Goal: Task Accomplishment & Management: Manage account settings

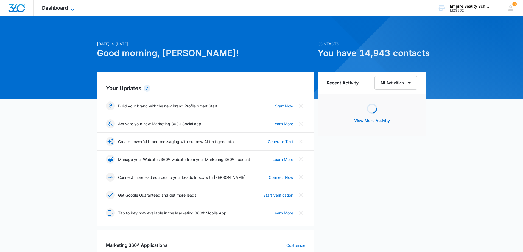
click at [70, 9] on icon at bounding box center [72, 9] width 7 height 7
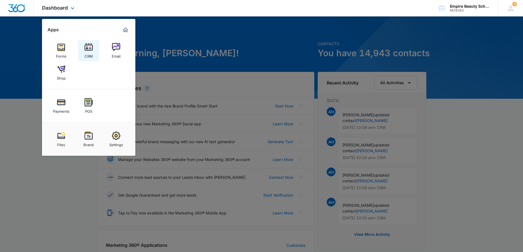
click at [88, 47] on img at bounding box center [89, 47] width 8 height 8
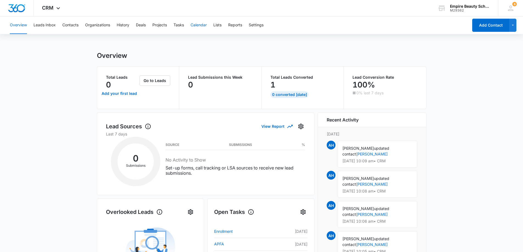
click at [203, 27] on button "Calendar" at bounding box center [198, 25] width 16 height 18
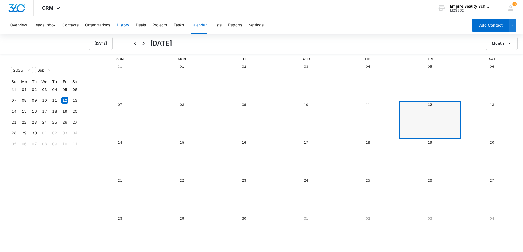
click at [127, 26] on button "History" at bounding box center [123, 25] width 13 height 18
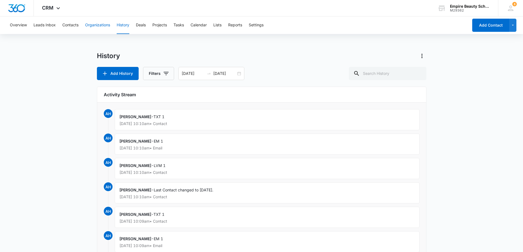
click at [102, 24] on button "Organizations" at bounding box center [97, 25] width 25 height 18
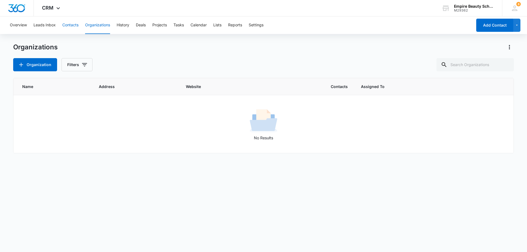
click at [76, 24] on button "Contacts" at bounding box center [70, 25] width 16 height 18
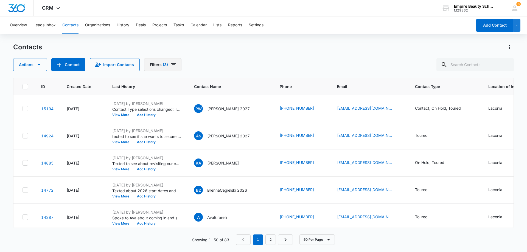
click at [173, 64] on icon "Filters" at bounding box center [173, 64] width 7 height 7
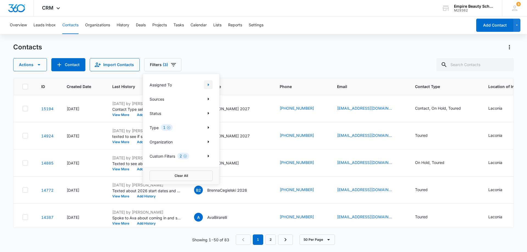
click at [210, 85] on icon "Show Assigned To filters" at bounding box center [208, 84] width 7 height 7
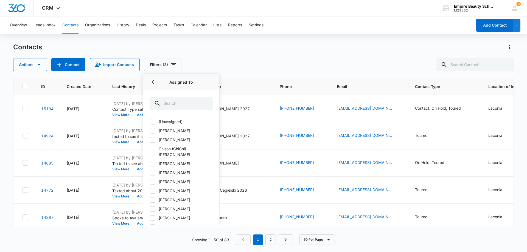
click at [210, 85] on div "Assigned To" at bounding box center [181, 82] width 76 height 16
click at [154, 85] on icon "Back" at bounding box center [154, 82] width 7 height 7
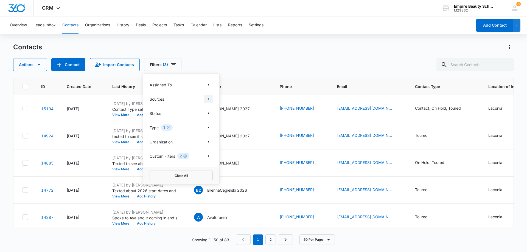
click at [206, 100] on icon "Show Sources filters" at bounding box center [208, 99] width 7 height 7
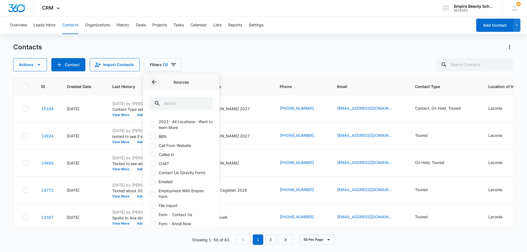
click at [152, 83] on icon "Back" at bounding box center [154, 82] width 7 height 7
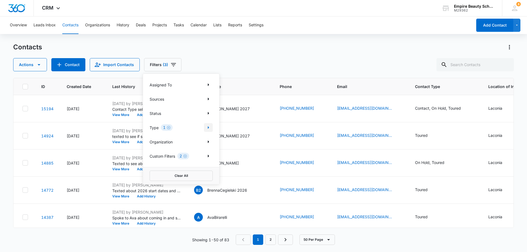
click at [208, 127] on icon "Show Type filters" at bounding box center [208, 127] width 7 height 7
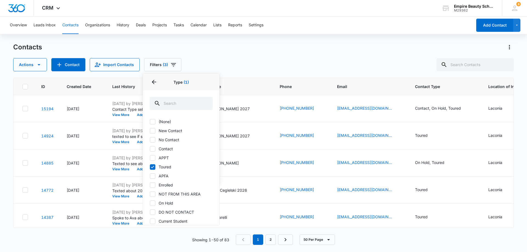
click at [153, 120] on icon at bounding box center [152, 121] width 5 height 5
click at [150, 122] on input "(None)" at bounding box center [150, 122] width 0 height 0
checkbox input "true"
click at [155, 167] on icon at bounding box center [152, 167] width 5 height 5
click at [150, 167] on input "Toured" at bounding box center [150, 167] width 0 height 0
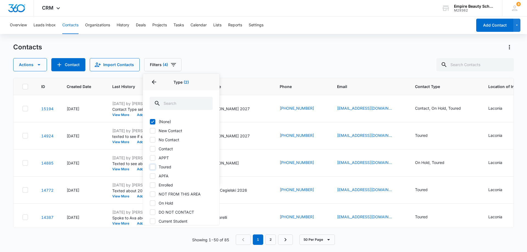
checkbox input "false"
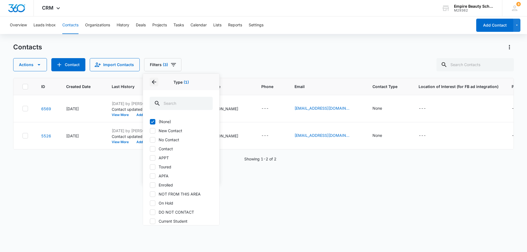
click at [152, 81] on icon "Back" at bounding box center [154, 82] width 7 height 7
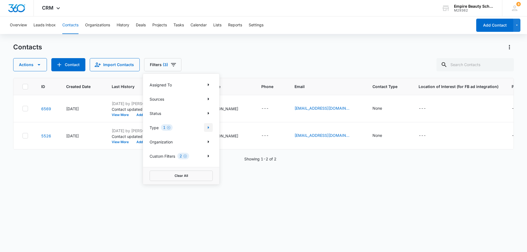
click at [210, 127] on icon "Show Type filters" at bounding box center [208, 127] width 7 height 7
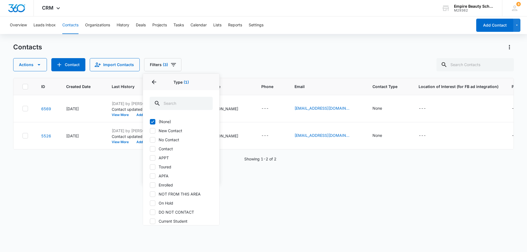
click at [153, 129] on icon at bounding box center [152, 130] width 5 height 5
click at [150, 131] on input "New Contact" at bounding box center [150, 131] width 0 height 0
checkbox input "true"
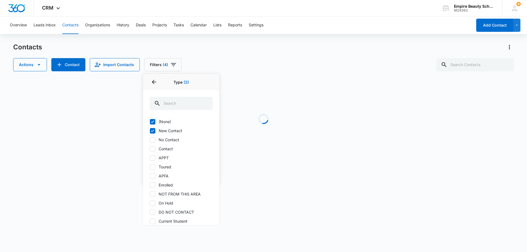
click at [154, 122] on icon at bounding box center [152, 121] width 5 height 5
click at [150, 122] on input "(None)" at bounding box center [150, 122] width 0 height 0
checkbox input "false"
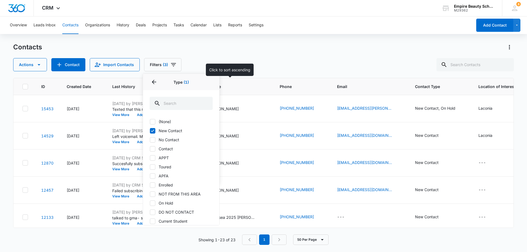
click at [256, 93] on th "Contact Name" at bounding box center [230, 86] width 86 height 17
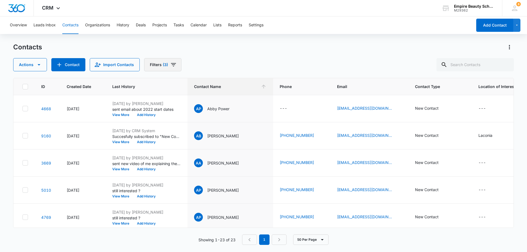
click at [168, 65] on button "Filters (3)" at bounding box center [162, 64] width 37 height 13
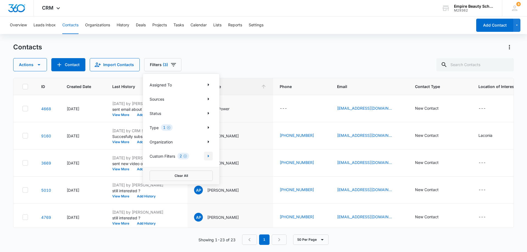
click at [207, 158] on icon "Show Custom Filters filters" at bounding box center [208, 156] width 7 height 7
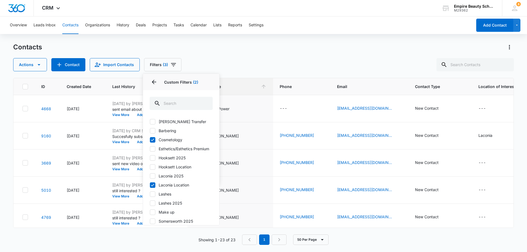
click at [152, 179] on icon at bounding box center [152, 176] width 5 height 5
click at [150, 176] on input "Laconia 2025" at bounding box center [150, 176] width 0 height 0
checkbox input "true"
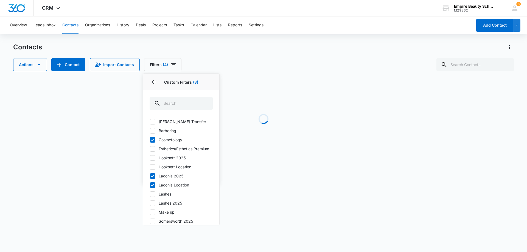
click at [153, 188] on icon at bounding box center [152, 185] width 5 height 5
click at [150, 185] on input "Laconia Location" at bounding box center [150, 185] width 0 height 0
checkbox input "false"
click at [152, 139] on icon at bounding box center [152, 139] width 5 height 5
click at [150, 140] on input "Cosmetology" at bounding box center [150, 140] width 0 height 0
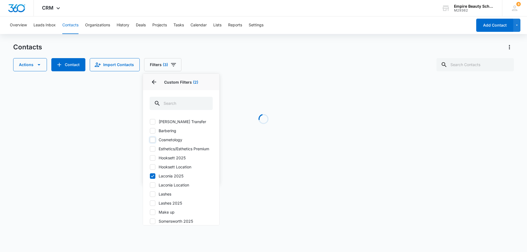
checkbox input "false"
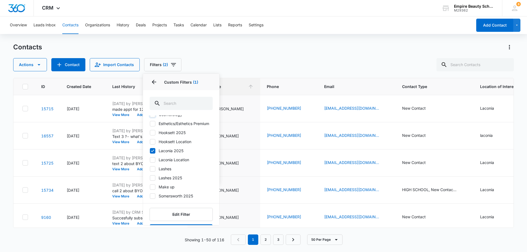
scroll to position [50, 0]
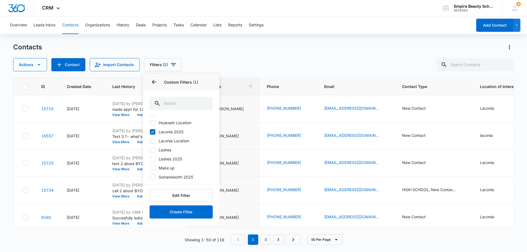
click at [238, 59] on div "Actions Contact Import Contacts Filters (2) Assigned To Sources Status Type 1 O…" at bounding box center [263, 64] width 501 height 13
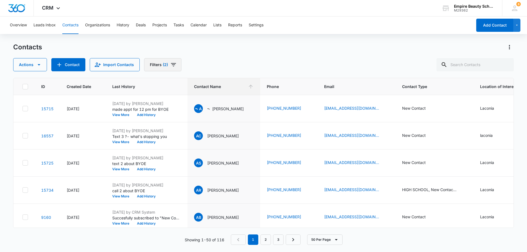
click at [173, 63] on icon "Filters" at bounding box center [173, 64] width 7 height 7
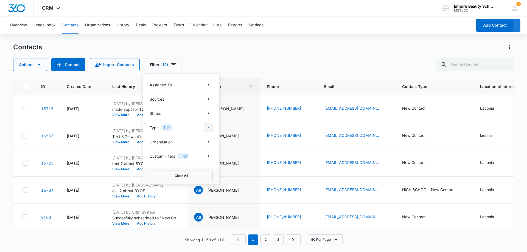
click at [209, 129] on icon "Show Type filters" at bounding box center [208, 127] width 7 height 7
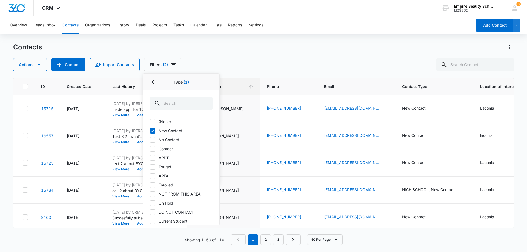
click at [153, 121] on icon at bounding box center [152, 121] width 3 height 2
click at [150, 122] on input "(None)" at bounding box center [150, 122] width 0 height 0
checkbox input "true"
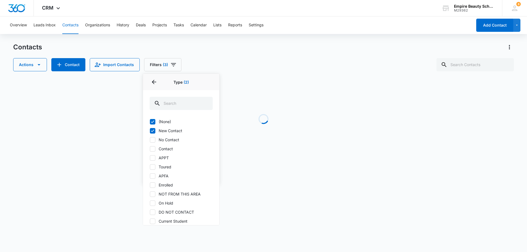
click at [151, 130] on icon at bounding box center [152, 130] width 5 height 5
click at [150, 131] on input "New Contact" at bounding box center [150, 131] width 0 height 0
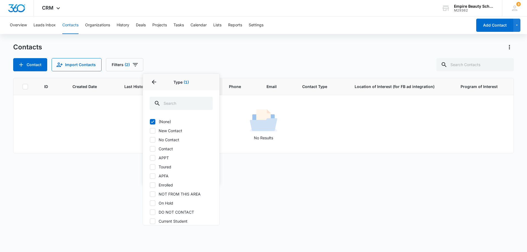
click at [154, 131] on icon at bounding box center [152, 130] width 5 height 5
click at [150, 131] on input "New Contact" at bounding box center [150, 131] width 0 height 0
checkbox input "true"
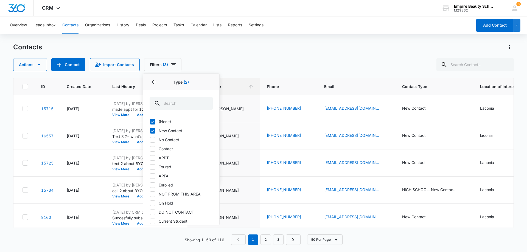
click at [154, 121] on icon at bounding box center [152, 121] width 3 height 2
click at [150, 122] on input "(None)" at bounding box center [150, 122] width 0 height 0
click at [256, 54] on div "Contacts Actions Contact Import Contacts Filters (2) Assigned To Sources Status…" at bounding box center [263, 57] width 501 height 29
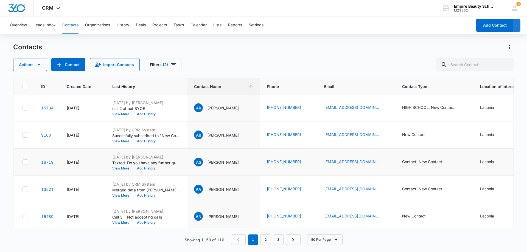
scroll to position [0, 0]
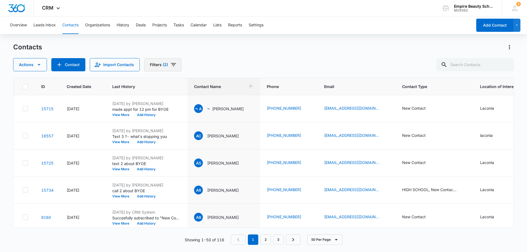
click at [153, 64] on button "Filters (2)" at bounding box center [162, 64] width 37 height 13
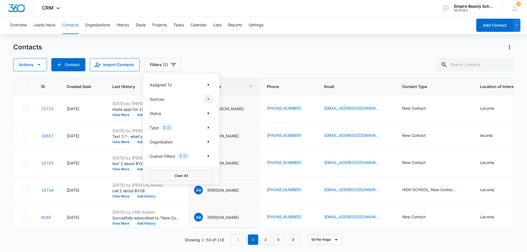
click at [211, 98] on icon "Show Sources filters" at bounding box center [208, 99] width 7 height 7
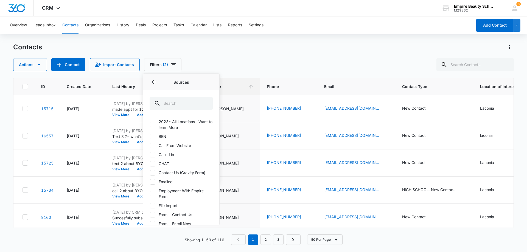
click at [246, 54] on div "Contacts Actions Contact Import Contacts Filters (2) Assigned To Sources Source…" at bounding box center [263, 57] width 501 height 29
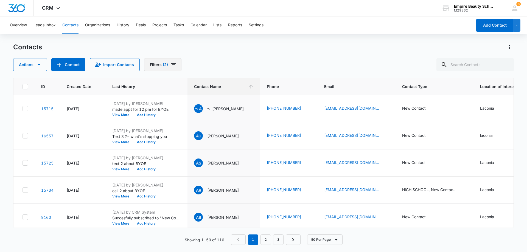
click at [170, 62] on icon "Filters" at bounding box center [173, 64] width 7 height 7
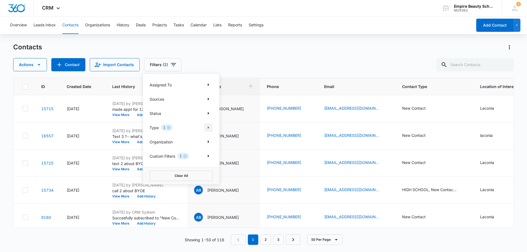
click at [206, 128] on icon "Show Type filters" at bounding box center [208, 127] width 7 height 7
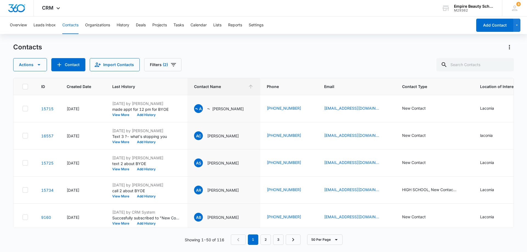
click at [212, 50] on div "Contacts" at bounding box center [263, 47] width 501 height 9
click at [175, 61] on icon "Filters" at bounding box center [173, 64] width 7 height 7
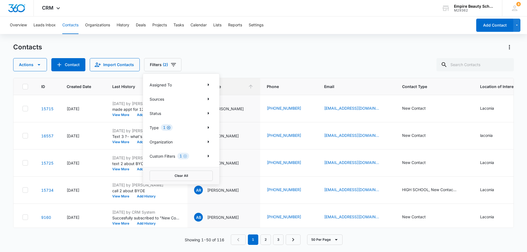
click at [169, 127] on icon "Clear" at bounding box center [169, 128] width 4 height 4
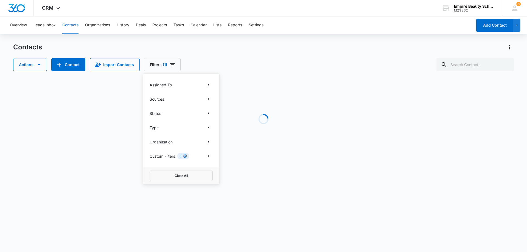
click at [185, 156] on icon "Clear" at bounding box center [185, 156] width 4 height 4
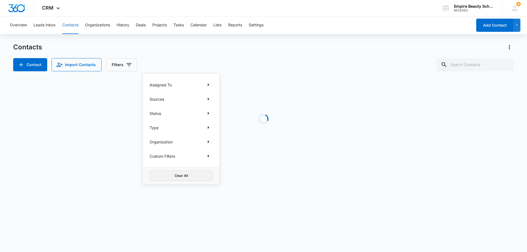
click at [179, 176] on button "Clear All" at bounding box center [181, 176] width 63 height 10
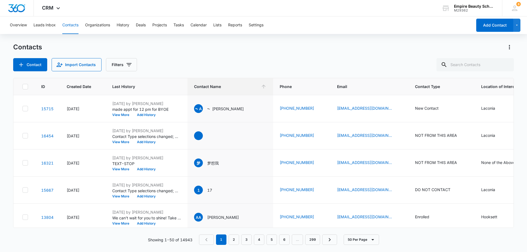
click at [251, 38] on div "Overview Leads Inbox Contacts Organizations History Deals Projects Tasks Calend…" at bounding box center [263, 133] width 527 height 235
click at [126, 64] on icon "Filters" at bounding box center [128, 64] width 5 height 3
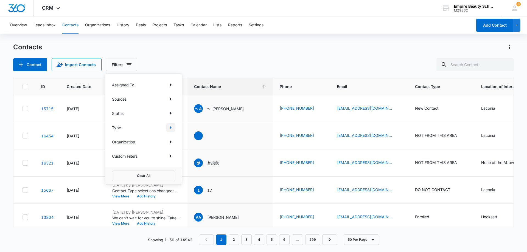
click at [171, 128] on icon "Show Type filters" at bounding box center [170, 127] width 1 height 3
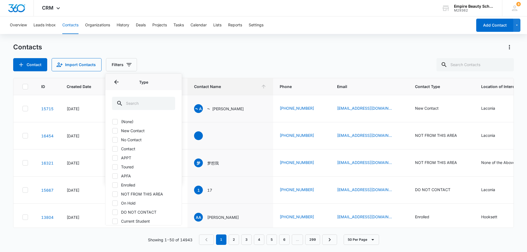
click at [194, 51] on div "Contacts" at bounding box center [263, 47] width 501 height 9
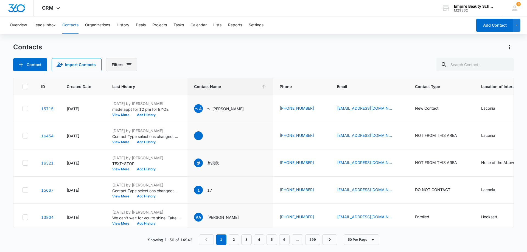
click at [127, 63] on icon "Filters" at bounding box center [129, 64] width 7 height 7
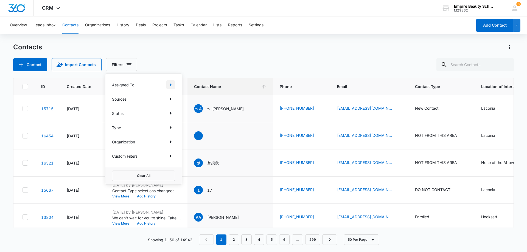
click at [173, 84] on icon "Show Assigned To filters" at bounding box center [170, 84] width 7 height 7
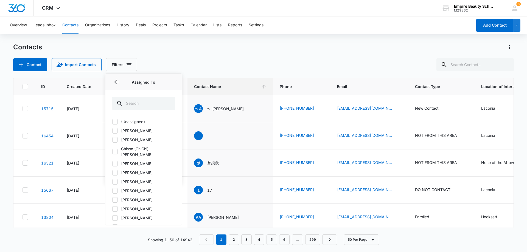
click at [200, 57] on div "Contacts Contact Import Contacts Filters Assigned To Assigned To (Unassigned) A…" at bounding box center [263, 57] width 501 height 29
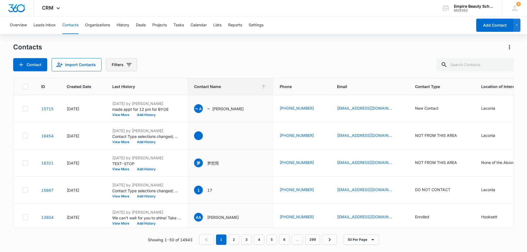
click at [130, 61] on button "Filters" at bounding box center [121, 64] width 31 height 13
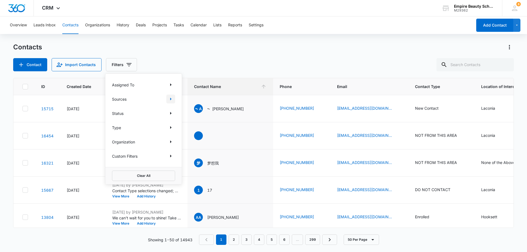
click at [172, 100] on icon "Show Sources filters" at bounding box center [170, 99] width 7 height 7
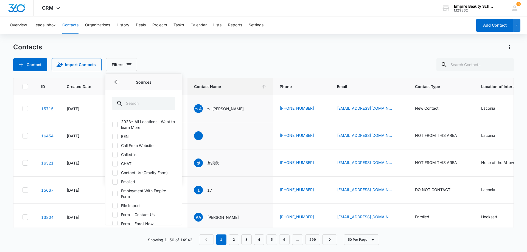
click at [210, 57] on div "Contacts Contact Import Contacts Filters Assigned To Sources Sources 2023- All …" at bounding box center [263, 57] width 501 height 29
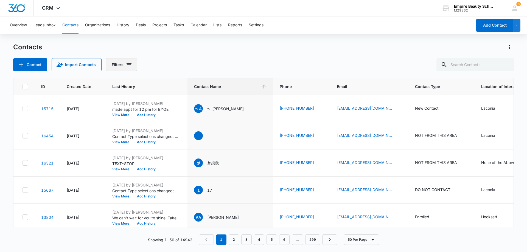
click at [132, 64] on button "Filters" at bounding box center [121, 64] width 31 height 13
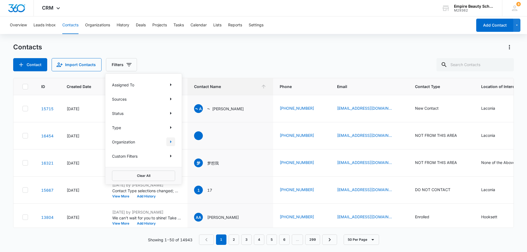
click at [170, 143] on icon "Show Organization filters" at bounding box center [170, 142] width 7 height 7
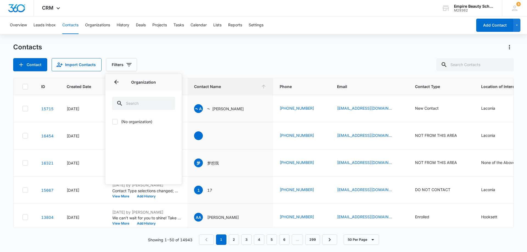
click at [207, 46] on div "Contacts" at bounding box center [263, 47] width 501 height 9
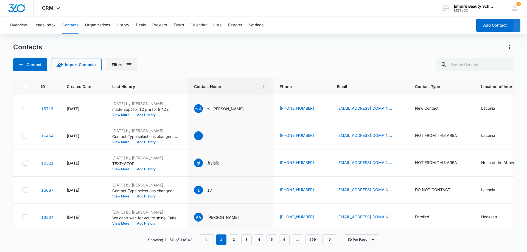
click at [126, 63] on icon "Filters" at bounding box center [129, 64] width 7 height 7
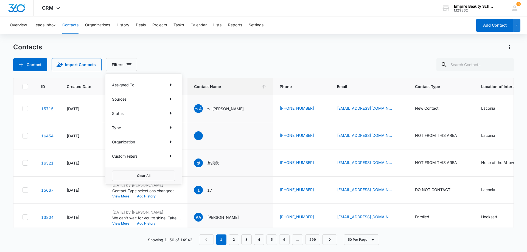
click at [146, 49] on div "Contacts" at bounding box center [263, 47] width 501 height 9
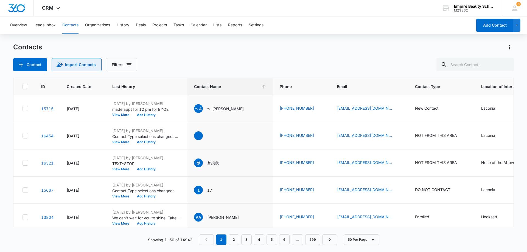
click at [99, 65] on button "Import Contacts" at bounding box center [77, 64] width 50 height 13
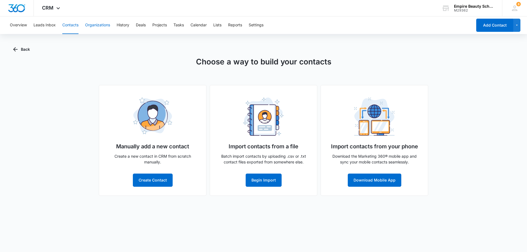
click at [103, 23] on button "Organizations" at bounding box center [97, 25] width 25 height 18
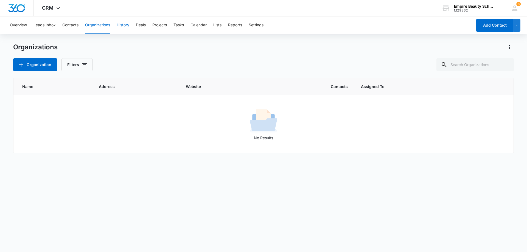
click at [125, 24] on button "History" at bounding box center [123, 25] width 13 height 18
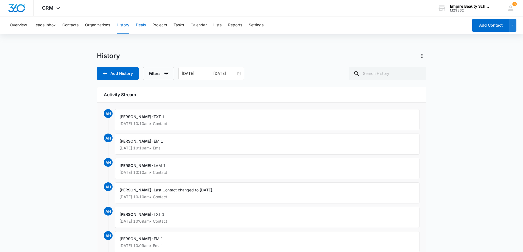
click at [142, 26] on button "Deals" at bounding box center [141, 25] width 10 height 18
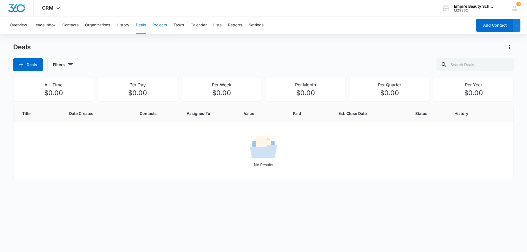
click at [159, 26] on button "Projects" at bounding box center [159, 25] width 15 height 18
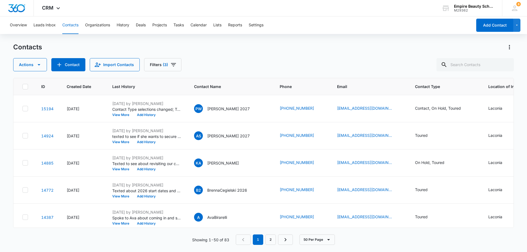
click at [251, 58] on div "Contacts Actions Contact Import Contacts Filters (3)" at bounding box center [263, 57] width 501 height 29
click at [55, 9] on icon at bounding box center [58, 9] width 7 height 7
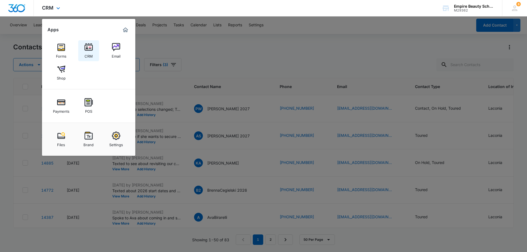
click at [89, 51] on img at bounding box center [89, 47] width 8 height 8
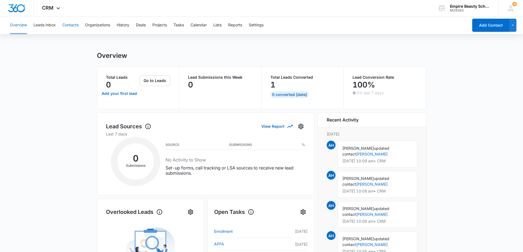
click at [71, 24] on button "Contacts" at bounding box center [70, 25] width 16 height 18
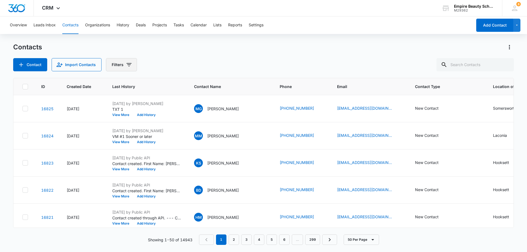
click at [126, 67] on icon "Filters" at bounding box center [129, 64] width 7 height 7
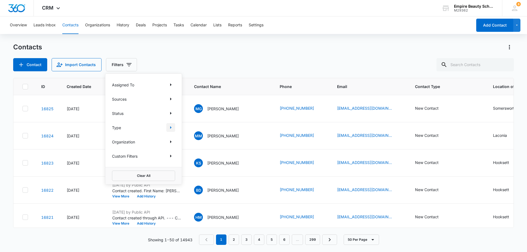
click at [169, 127] on icon "Show Type filters" at bounding box center [170, 127] width 7 height 7
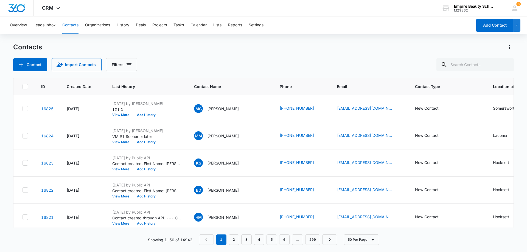
click at [190, 66] on div "Contact Import Contacts Filters" at bounding box center [263, 64] width 501 height 13
click at [126, 66] on icon "Filters" at bounding box center [129, 64] width 7 height 7
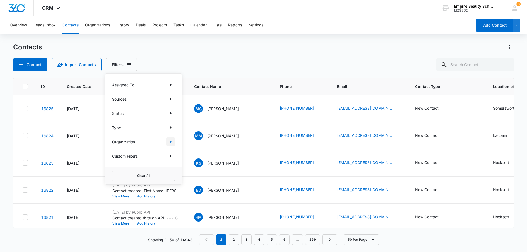
click at [172, 142] on icon "Show Organization filters" at bounding box center [170, 142] width 7 height 7
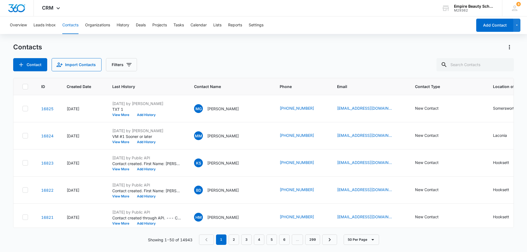
click at [221, 53] on div "Contacts Contact Import Contacts Filters" at bounding box center [263, 57] width 501 height 29
click at [118, 65] on button "Filters" at bounding box center [121, 64] width 31 height 13
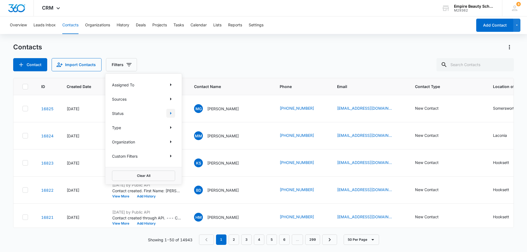
click at [170, 115] on icon "Show Status filters" at bounding box center [170, 113] width 7 height 7
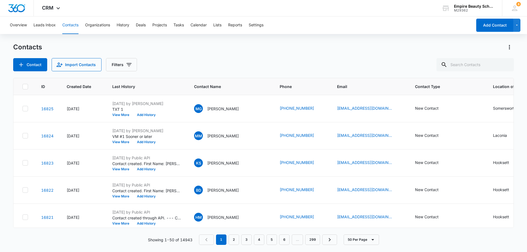
click at [193, 74] on div "Contacts Contact Import Contacts Filters ID Created Date Last History Contact N…" at bounding box center [263, 147] width 501 height 209
click at [129, 64] on icon "Filters" at bounding box center [128, 64] width 5 height 3
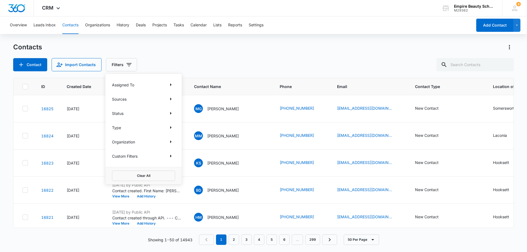
click at [144, 86] on div "Assigned To" at bounding box center [143, 84] width 63 height 9
click at [172, 84] on icon "Show Assigned To filters" at bounding box center [170, 84] width 7 height 7
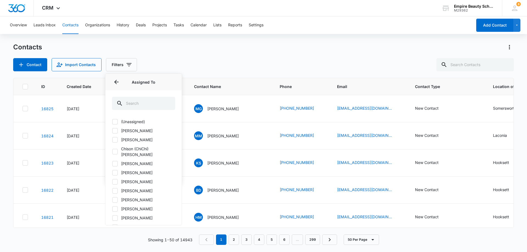
click at [114, 190] on icon at bounding box center [114, 191] width 3 height 2
click at [112, 191] on input "[PERSON_NAME]" at bounding box center [112, 191] width 0 height 0
checkbox input "true"
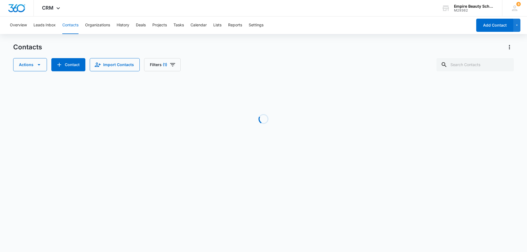
click at [227, 54] on div "Contacts Actions Contact Import Contacts Filters (1)" at bounding box center [263, 57] width 501 height 29
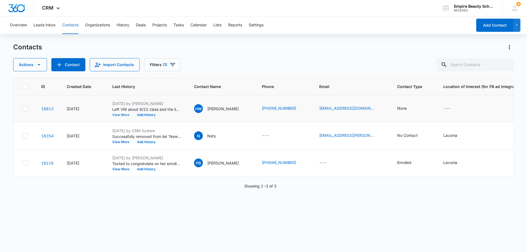
click at [122, 115] on button "View More" at bounding box center [122, 114] width 21 height 3
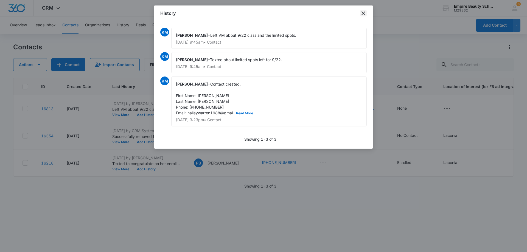
click at [364, 14] on icon "close" at bounding box center [363, 13] width 4 height 4
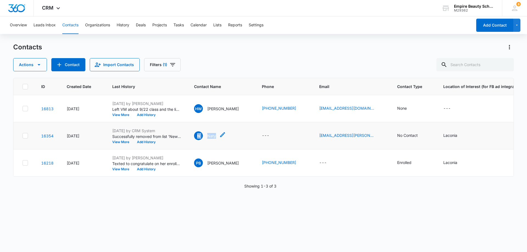
drag, startPoint x: 220, startPoint y: 131, endPoint x: 218, endPoint y: 134, distance: 3.2
click at [218, 133] on td "N Naty" at bounding box center [221, 135] width 68 height 27
click at [242, 112] on div "HW Haley Warren" at bounding box center [221, 108] width 55 height 9
click at [163, 65] on span "(1)" at bounding box center [165, 65] width 4 height 4
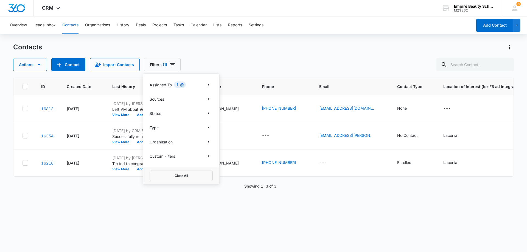
click at [182, 85] on icon "Clear" at bounding box center [182, 85] width 4 height 4
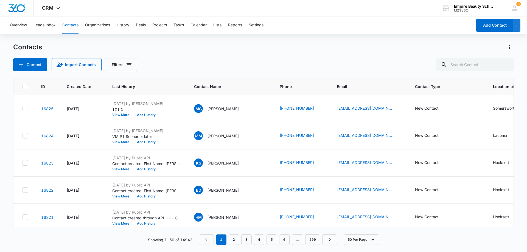
click at [206, 49] on div "Contacts" at bounding box center [263, 47] width 501 height 9
click at [130, 66] on icon "Filters" at bounding box center [129, 64] width 7 height 7
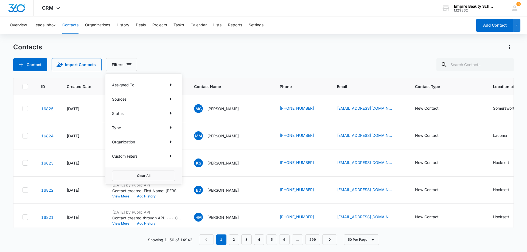
click at [137, 142] on div "Organization" at bounding box center [143, 141] width 63 height 9
drag, startPoint x: 128, startPoint y: 143, endPoint x: 201, endPoint y: 153, distance: 73.4
click at [129, 143] on p "Organization" at bounding box center [123, 142] width 23 height 6
click at [170, 156] on icon "Show Custom Filters filters" at bounding box center [170, 156] width 1 height 3
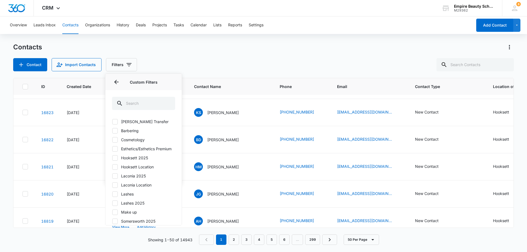
scroll to position [55, 0]
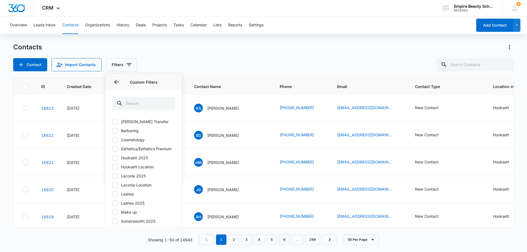
click at [115, 177] on icon at bounding box center [114, 176] width 3 height 2
click at [112, 176] on input "Laconia 2025" at bounding box center [112, 176] width 0 height 0
checkbox input "true"
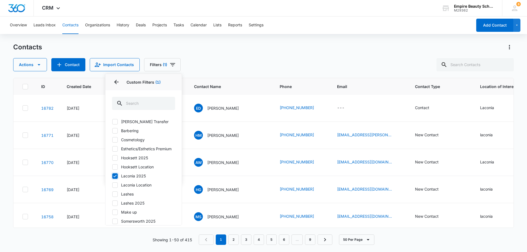
scroll to position [28, 0]
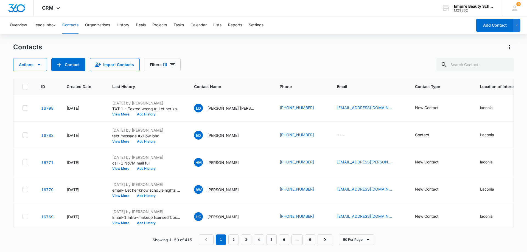
click at [262, 51] on div "Contacts" at bounding box center [263, 47] width 501 height 9
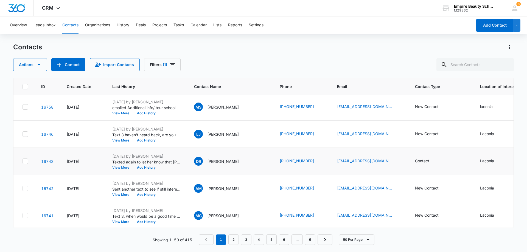
click at [126, 168] on button "View More" at bounding box center [122, 167] width 21 height 3
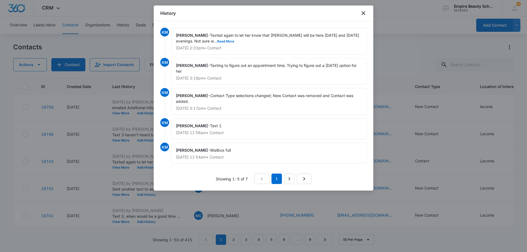
click at [392, 55] on div at bounding box center [263, 126] width 527 height 252
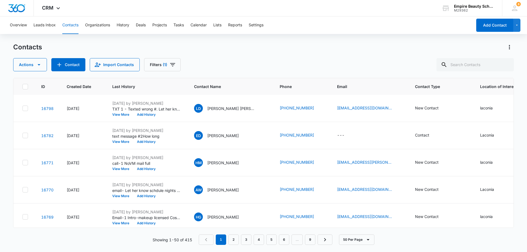
scroll to position [0, 0]
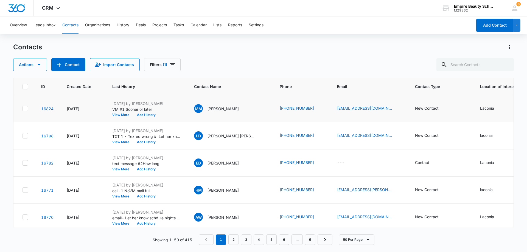
click at [155, 114] on button "Add History" at bounding box center [146, 114] width 26 height 3
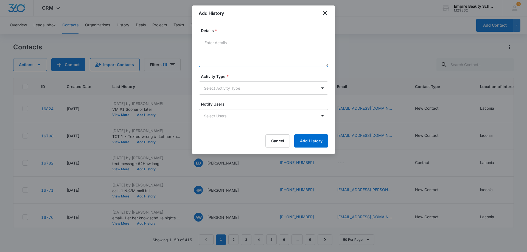
click at [213, 44] on textarea "Details *" at bounding box center [264, 51] width 130 height 31
click at [322, 88] on body "CRM Apps Forms CRM Email Shop Payments POS Files Brand Settings Empire Beauty S…" at bounding box center [263, 126] width 527 height 252
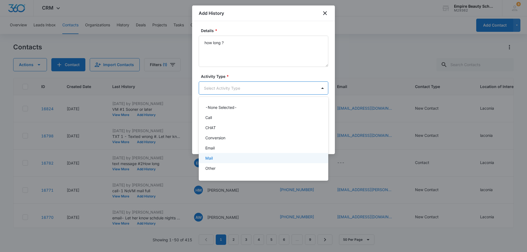
drag, startPoint x: 253, startPoint y: 148, endPoint x: 282, endPoint y: 161, distance: 31.6
click at [282, 161] on div "-None Selected- Call CHAT Conversion Email Mail Other P2P Social Media Text" at bounding box center [264, 138] width 130 height 75
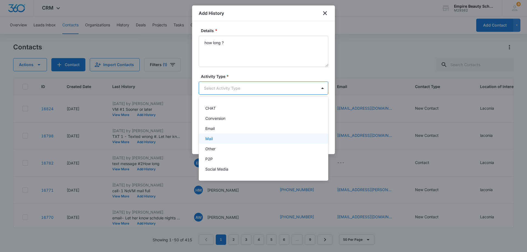
scroll to position [29, 0]
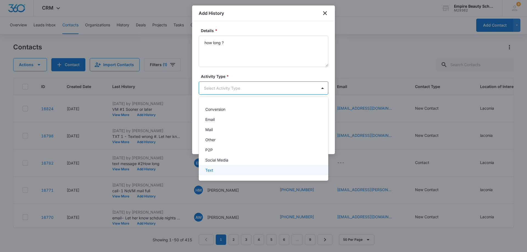
click at [211, 172] on p "Text" at bounding box center [209, 170] width 8 height 6
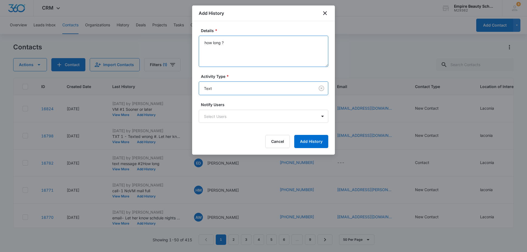
click at [204, 44] on textarea "how long ?" at bounding box center [264, 51] width 130 height 31
type textarea "TX -1how long ?"
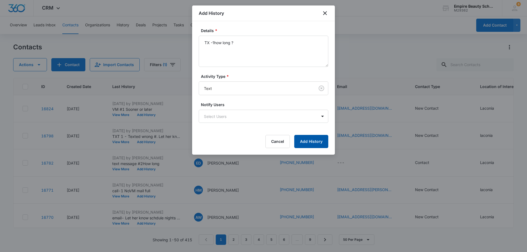
click at [322, 142] on button "Add History" at bounding box center [311, 141] width 34 height 13
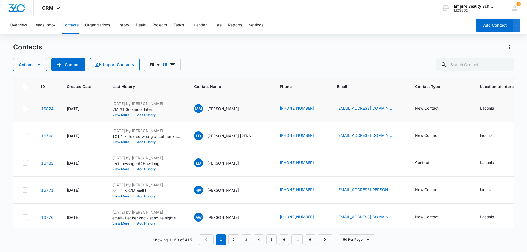
click at [149, 116] on button "Add History" at bounding box center [146, 114] width 26 height 3
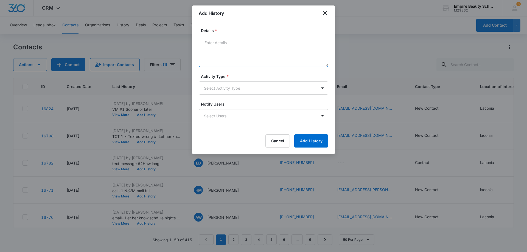
click at [209, 43] on textarea "Details *" at bounding box center [264, 51] width 130 height 31
type textarea "EM-1 sooner or later"
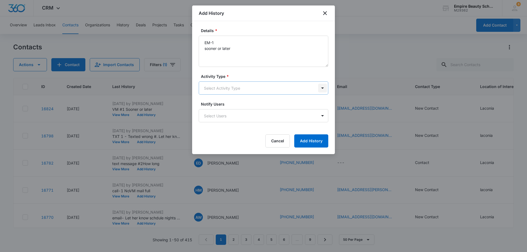
click at [323, 88] on body "CRM Apps Forms CRM Email Shop Payments POS Files Brand Settings Empire Beauty S…" at bounding box center [263, 126] width 527 height 252
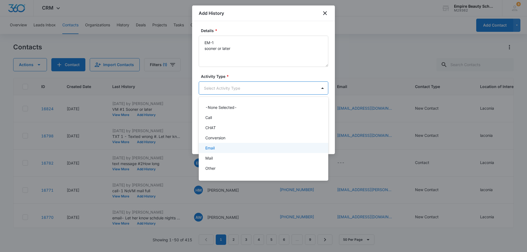
click at [274, 146] on div "Email" at bounding box center [262, 148] width 115 height 6
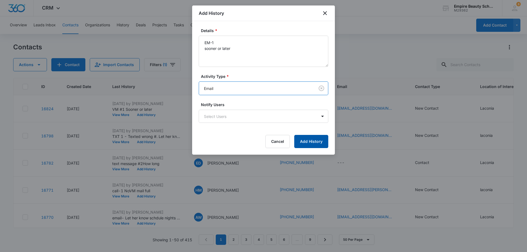
click at [316, 142] on button "Add History" at bounding box center [311, 141] width 34 height 13
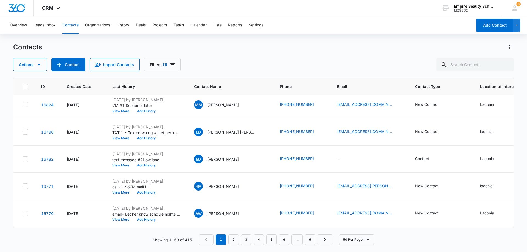
scroll to position [0, 0]
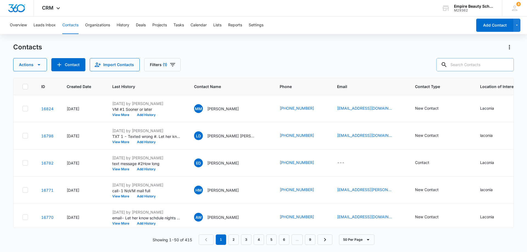
click at [459, 65] on input "text" at bounding box center [474, 64] width 77 height 13
type input "haley warren"
drag, startPoint x: 502, startPoint y: 67, endPoint x: 511, endPoint y: 64, distance: 9.3
click at [510, 64] on div "haley warren" at bounding box center [471, 64] width 86 height 13
click at [439, 65] on icon at bounding box center [435, 64] width 7 height 7
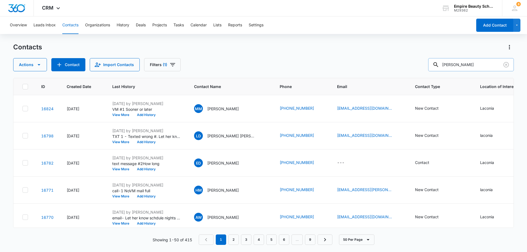
click at [439, 64] on icon at bounding box center [435, 64] width 7 height 7
click at [440, 64] on div at bounding box center [435, 64] width 9 height 13
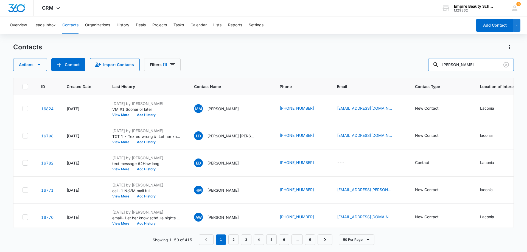
drag, startPoint x: 473, startPoint y: 64, endPoint x: 429, endPoint y: 66, distance: 43.4
click at [429, 66] on div "Actions Contact Import Contacts Filters (1) haley warren" at bounding box center [263, 64] width 501 height 13
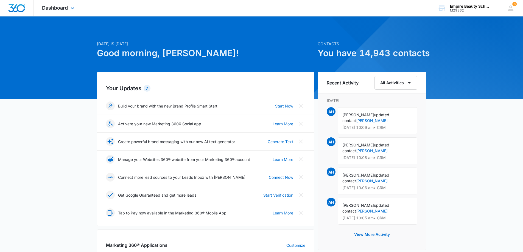
click at [54, 1] on div "Dashboard Apps Forms CRM Email Shop Payments POS Files Brand Settings" at bounding box center [59, 8] width 50 height 16
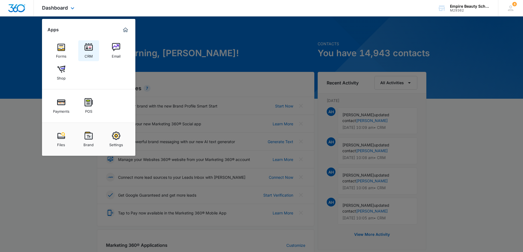
click at [91, 48] on img at bounding box center [89, 47] width 8 height 8
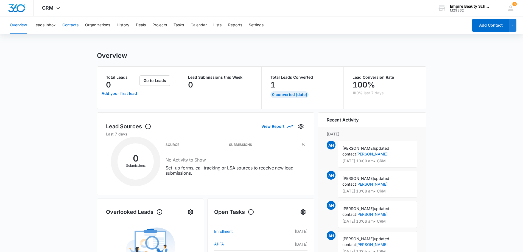
click at [69, 22] on button "Contacts" at bounding box center [70, 25] width 16 height 18
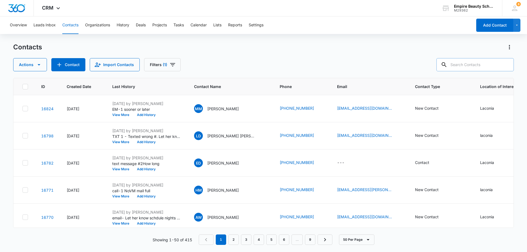
click at [460, 64] on input "text" at bounding box center [474, 64] width 77 height 13
type input "8147"
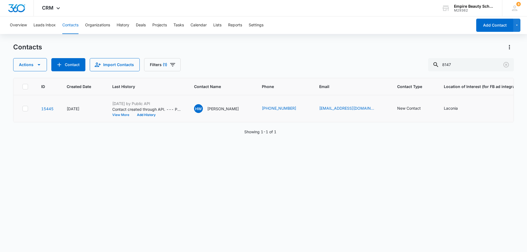
click at [123, 116] on button "View More" at bounding box center [122, 114] width 21 height 3
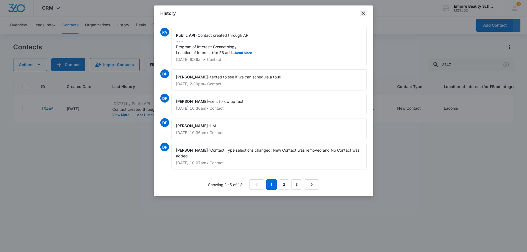
click at [364, 11] on icon "close" at bounding box center [363, 13] width 7 height 7
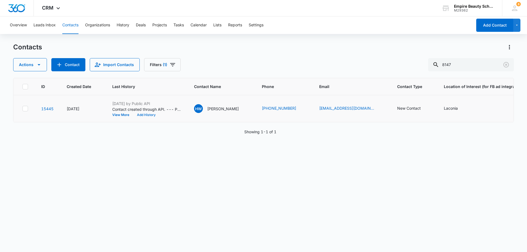
click at [141, 114] on button "Add History" at bounding box center [146, 114] width 26 height 3
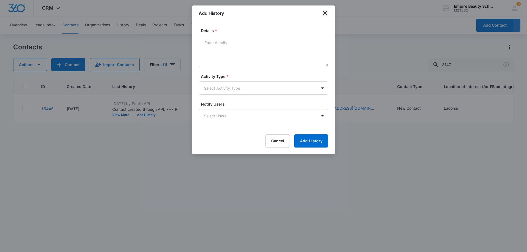
click at [324, 11] on icon "close" at bounding box center [325, 13] width 7 height 7
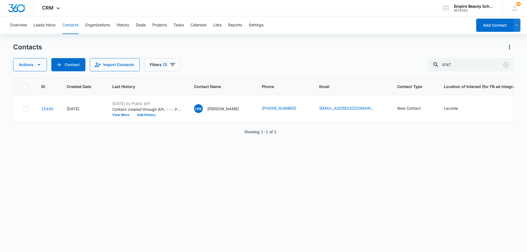
drag, startPoint x: 484, startPoint y: 75, endPoint x: 465, endPoint y: 77, distance: 19.3
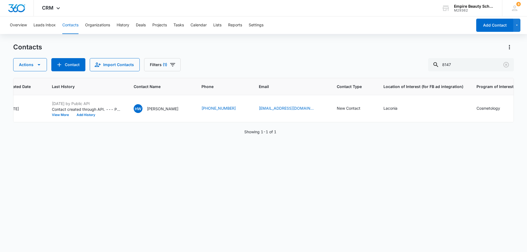
scroll to position [0, 61]
click at [64, 115] on button "View More" at bounding box center [61, 114] width 21 height 3
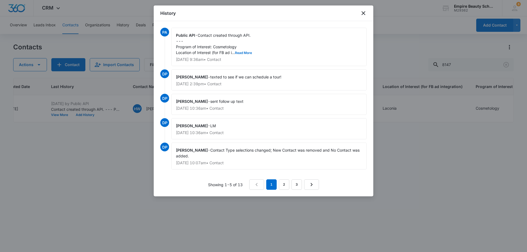
click at [396, 23] on div at bounding box center [263, 126] width 527 height 252
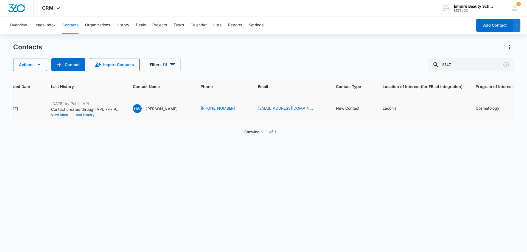
drag, startPoint x: 84, startPoint y: 115, endPoint x: 57, endPoint y: 119, distance: 27.5
click at [57, 119] on td "Sep 10, 2025 by Public API Contact created through API. --- Program of Interest…" at bounding box center [85, 108] width 82 height 27
click at [57, 115] on button "View More" at bounding box center [61, 114] width 21 height 3
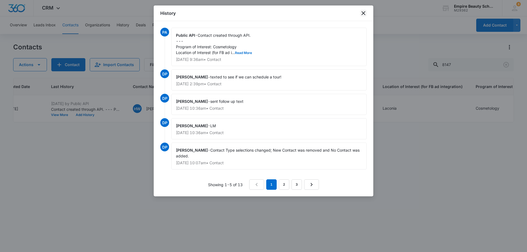
click at [364, 14] on icon "close" at bounding box center [363, 13] width 4 height 4
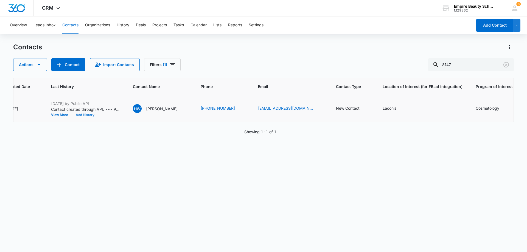
click at [84, 114] on button "Add History" at bounding box center [85, 114] width 26 height 3
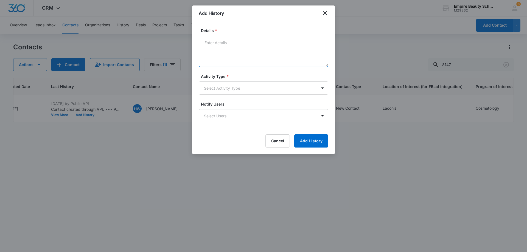
click at [203, 43] on textarea "Details *" at bounding box center [264, 51] width 130 height 31
click at [210, 44] on textarea "Details *" at bounding box center [264, 51] width 130 height 31
type textarea "t"
click at [251, 44] on textarea "call no VM not taking calls but can text" at bounding box center [264, 51] width 130 height 31
type textarea "call no VM not taking messages but can text"
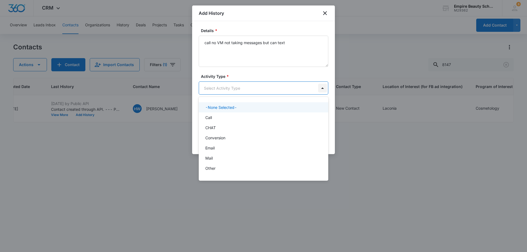
click at [323, 88] on body "CRM Apps Forms CRM Email Shop Payments POS Files Brand Settings Empire Beauty S…" at bounding box center [263, 126] width 527 height 252
click at [216, 118] on div "Call" at bounding box center [262, 118] width 115 height 6
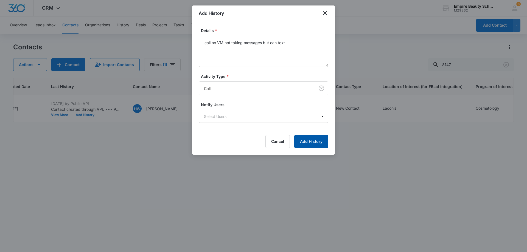
click at [303, 143] on button "Add History" at bounding box center [311, 141] width 34 height 13
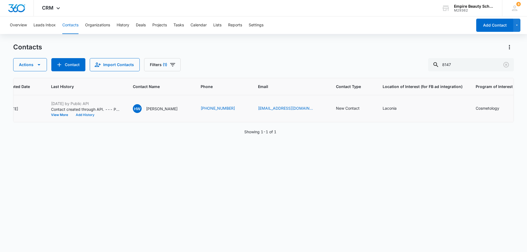
click at [80, 116] on button "Add History" at bounding box center [85, 114] width 26 height 3
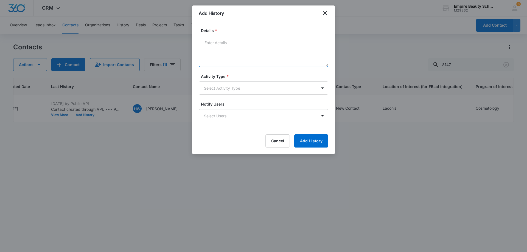
click at [206, 43] on textarea "Details *" at bounding box center [264, 51] width 130 height 31
type textarea "L"
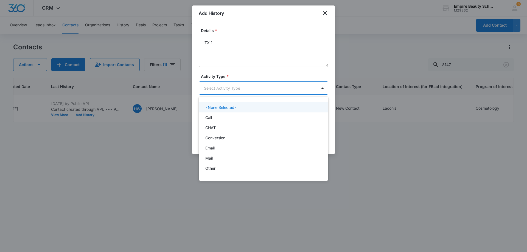
click at [249, 85] on body "CRM Apps Forms CRM Email Shop Payments POS Files Brand Settings Empire Beauty S…" at bounding box center [263, 126] width 527 height 252
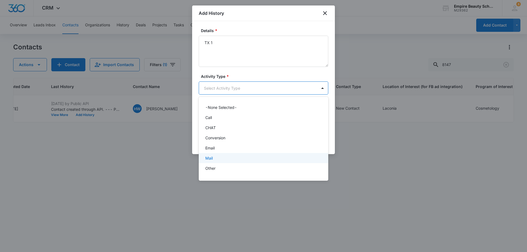
scroll to position [29, 0]
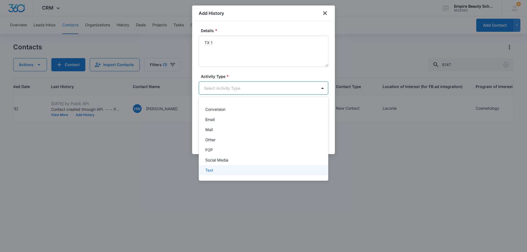
click at [209, 170] on p "Text" at bounding box center [209, 170] width 8 height 6
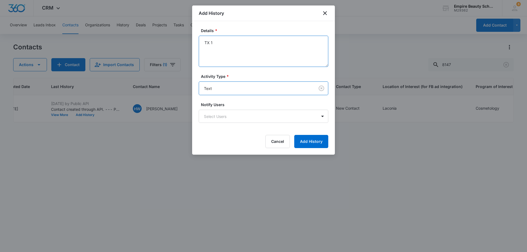
click at [204, 52] on textarea "TX 1" at bounding box center [264, 51] width 130 height 31
click at [221, 42] on textarea "TX 1" at bounding box center [264, 51] width 130 height 31
type textarea "TX 1 sooner or later"
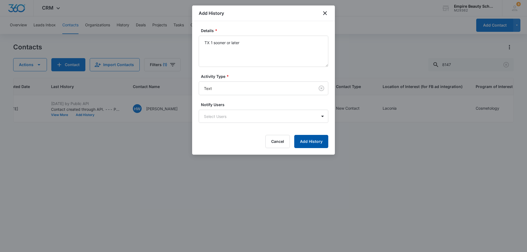
click at [314, 141] on button "Add History" at bounding box center [311, 141] width 34 height 13
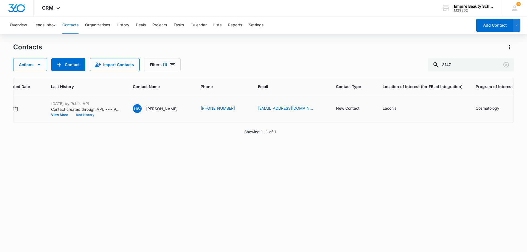
click at [86, 114] on button "Add History" at bounding box center [85, 114] width 26 height 3
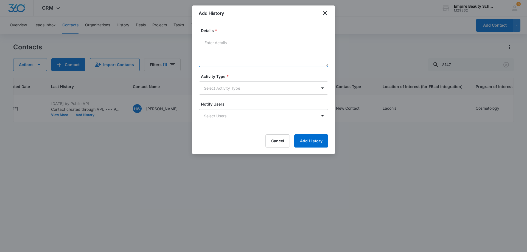
click at [206, 43] on textarea "Details *" at bounding box center [264, 51] width 130 height 31
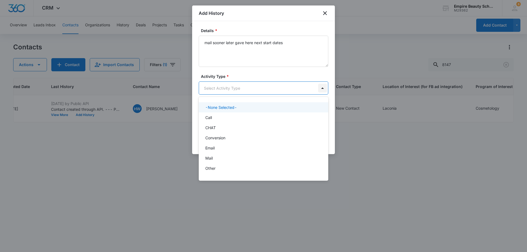
click at [321, 87] on body "CRM Apps Forms CRM Email Shop Payments POS Files Brand Settings Empire Beauty S…" at bounding box center [263, 126] width 527 height 252
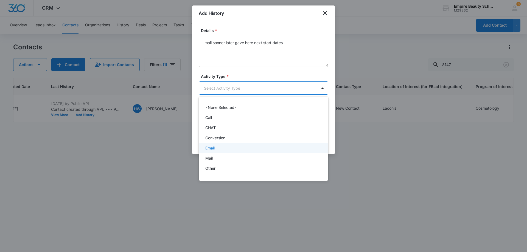
click at [248, 150] on div "Email" at bounding box center [262, 148] width 115 height 6
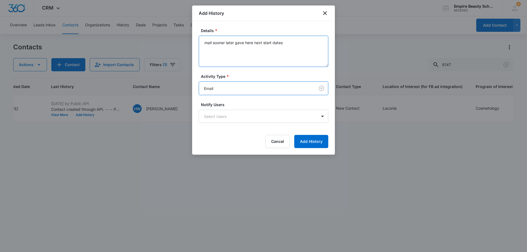
click at [204, 44] on textarea "mail sooner later gave here next start dates" at bounding box center [264, 51] width 130 height 31
type textarea "email sooner later gave here next start dates"
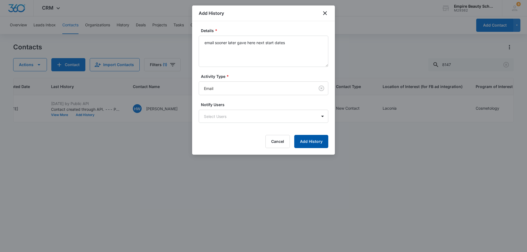
click at [319, 144] on button "Add History" at bounding box center [311, 141] width 34 height 13
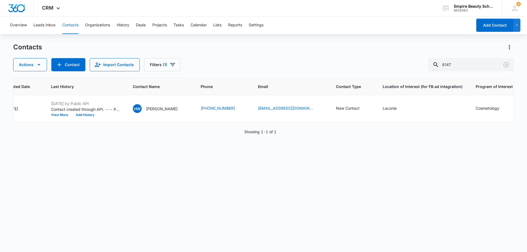
click at [184, 165] on div "ID Created Date Last History Contact Name Phone Email Contact Type Location of …" at bounding box center [263, 161] width 501 height 167
click at [89, 114] on button "Add History" at bounding box center [85, 114] width 26 height 3
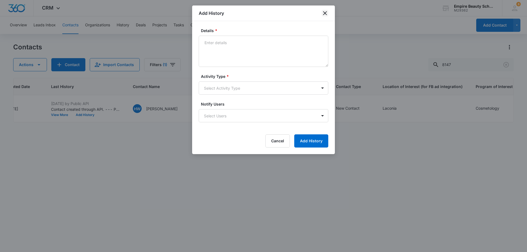
click at [324, 14] on icon "close" at bounding box center [325, 13] width 7 height 7
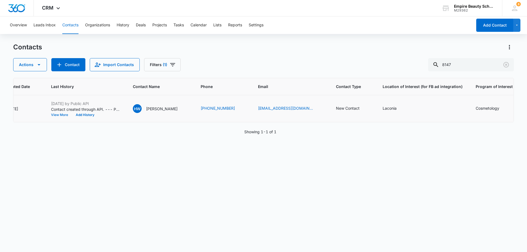
click at [61, 115] on button "View More" at bounding box center [61, 114] width 21 height 3
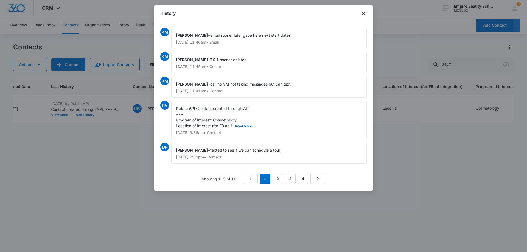
click at [265, 41] on p "Sep 12, 2025 at 11:46am • Email" at bounding box center [269, 42] width 186 height 4
click at [363, 14] on icon "close" at bounding box center [363, 13] width 4 height 4
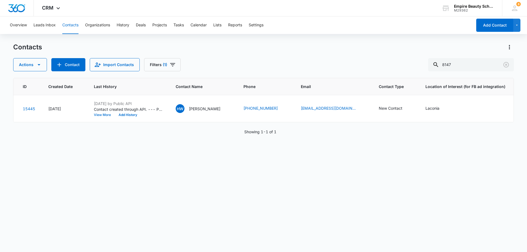
scroll to position [0, 8]
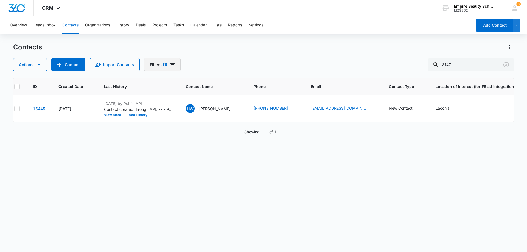
click at [169, 63] on icon "Filters" at bounding box center [172, 64] width 7 height 7
click at [206, 155] on icon "Show Custom Filters filters" at bounding box center [208, 156] width 7 height 7
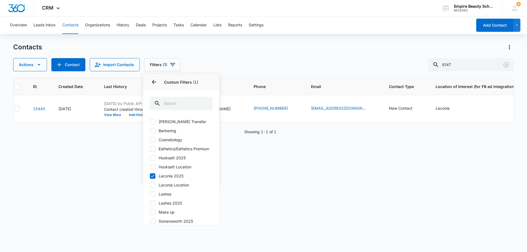
scroll to position [3, 0]
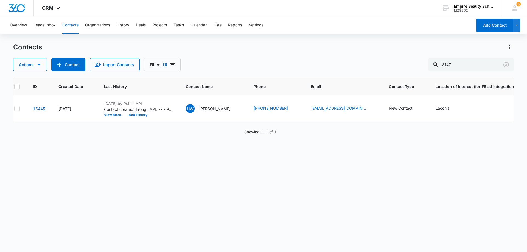
click at [223, 53] on div "Contacts Actions Contact Import Contacts Filters (1) 8147" at bounding box center [263, 57] width 501 height 29
click at [173, 66] on icon "Filters" at bounding box center [172, 64] width 7 height 7
click at [207, 101] on icon "Show Sources filters" at bounding box center [208, 99] width 7 height 7
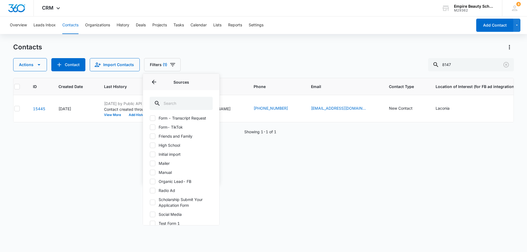
scroll to position [231, 0]
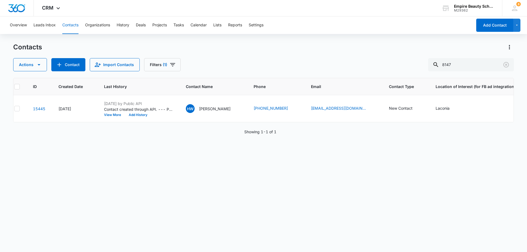
click at [247, 183] on div "ID Created Date Last History Contact Name Phone Email Contact Type Location of …" at bounding box center [263, 161] width 501 height 167
click at [171, 64] on icon "Filters" at bounding box center [172, 64] width 7 height 7
click at [207, 98] on icon "Show Sources filters" at bounding box center [208, 99] width 7 height 7
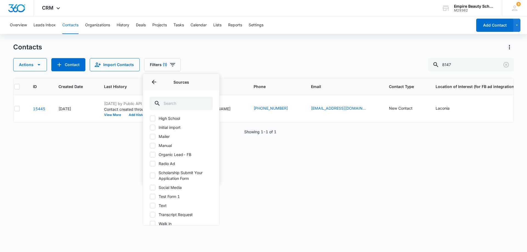
scroll to position [222, 0]
click at [243, 164] on div "ID Created Date Last History Contact Name Phone Email Contact Type Location of …" at bounding box center [263, 161] width 501 height 167
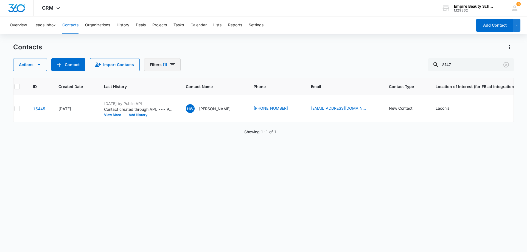
click at [173, 65] on icon "Filters" at bounding box center [172, 64] width 7 height 7
click at [207, 113] on icon "Show Status filters" at bounding box center [208, 113] width 7 height 7
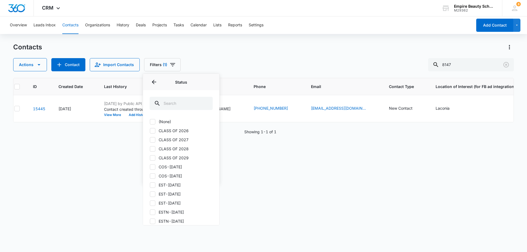
click at [240, 144] on div "ID Created Date Last History Contact Name Phone Email Contact Type Location of …" at bounding box center [263, 161] width 501 height 167
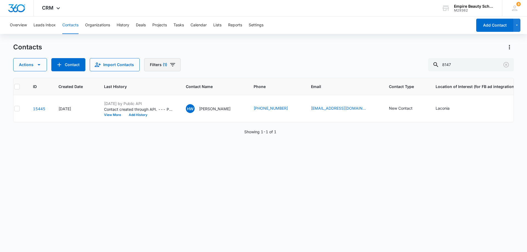
click at [170, 63] on icon "Filters" at bounding box center [172, 64] width 5 height 3
click at [208, 143] on icon "Show Organization filters" at bounding box center [208, 141] width 1 height 3
click at [174, 67] on icon "Filters" at bounding box center [172, 64] width 7 height 7
click at [68, 64] on button "Contact" at bounding box center [68, 64] width 34 height 13
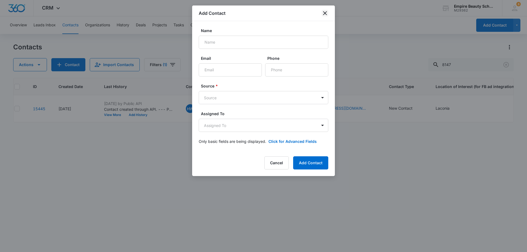
click at [328, 15] on icon "close" at bounding box center [325, 13] width 7 height 7
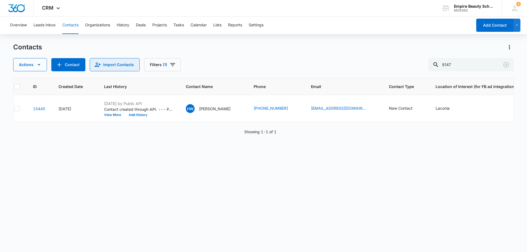
click at [110, 65] on button "Import Contacts" at bounding box center [115, 64] width 50 height 13
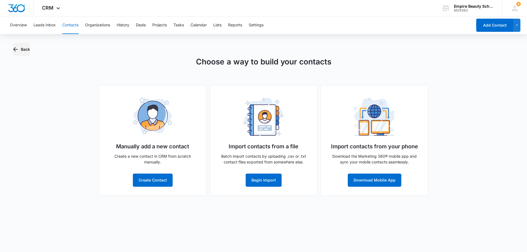
click at [14, 48] on icon "button" at bounding box center [15, 49] width 7 height 7
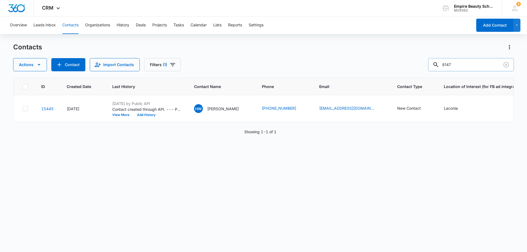
click at [464, 67] on input "8147" at bounding box center [471, 64] width 86 height 13
type input "8"
click at [505, 64] on div at bounding box center [506, 64] width 9 height 13
click at [67, 66] on button "Contact" at bounding box center [68, 64] width 34 height 13
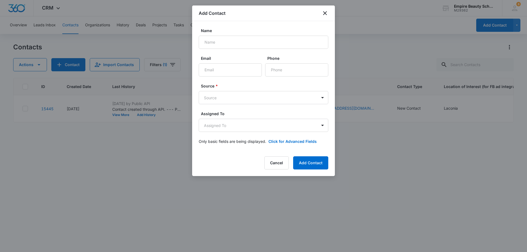
click at [328, 14] on div "Add Contact" at bounding box center [263, 13] width 143 height 16
click at [327, 15] on icon "close" at bounding box center [325, 13] width 7 height 7
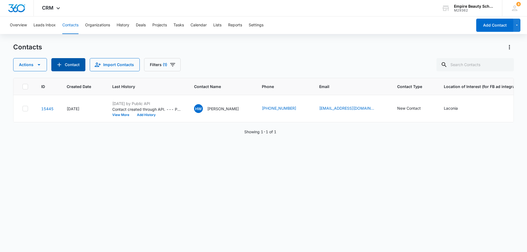
click at [51, 58] on button "Contact" at bounding box center [68, 64] width 34 height 13
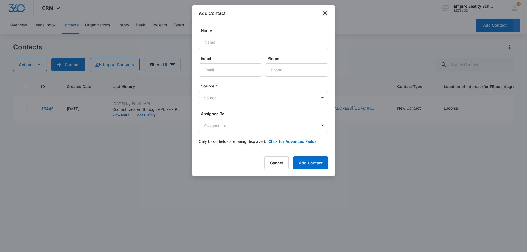
click at [327, 12] on icon "close" at bounding box center [325, 13] width 7 height 7
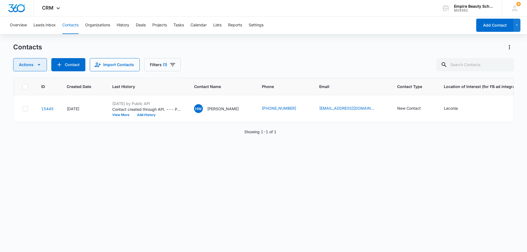
click at [35, 61] on button "Actions" at bounding box center [30, 64] width 34 height 13
click at [49, 51] on div "Contacts" at bounding box center [263, 47] width 501 height 9
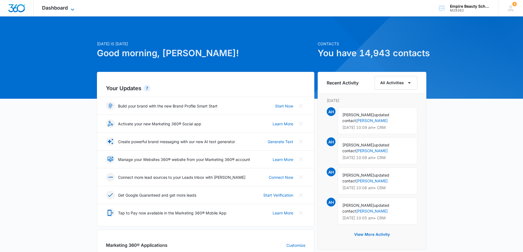
click at [61, 9] on span "Dashboard" at bounding box center [55, 8] width 26 height 6
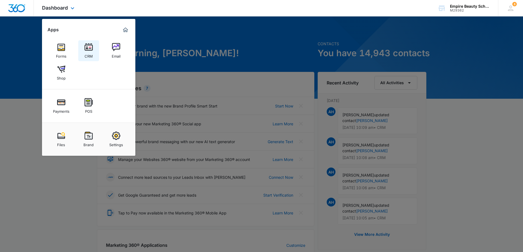
click at [89, 47] on img at bounding box center [89, 47] width 8 height 8
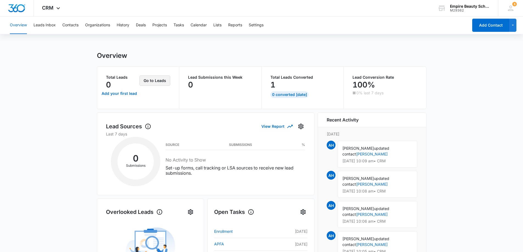
click at [159, 81] on button "Go to Leads" at bounding box center [154, 80] width 31 height 10
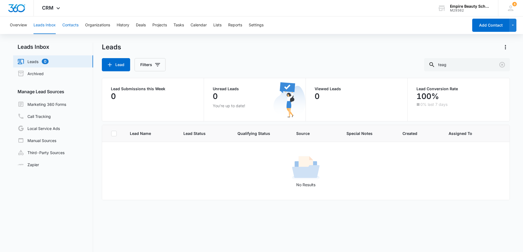
click at [75, 23] on button "Contacts" at bounding box center [70, 25] width 16 height 18
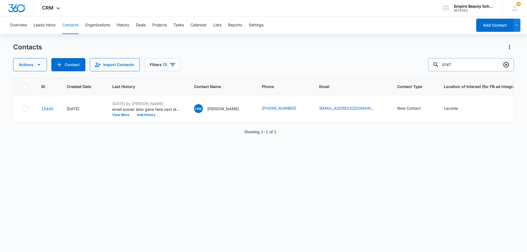
click at [507, 69] on button "Clear" at bounding box center [506, 64] width 9 height 9
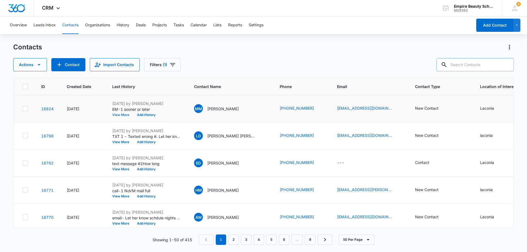
click at [120, 114] on button "View More" at bounding box center [122, 114] width 21 height 3
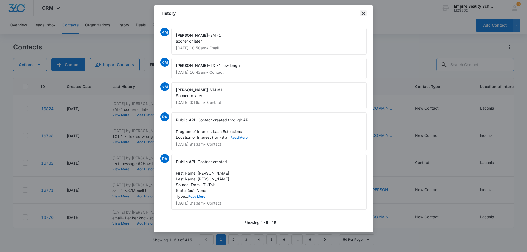
click at [361, 15] on icon "close" at bounding box center [363, 13] width 7 height 7
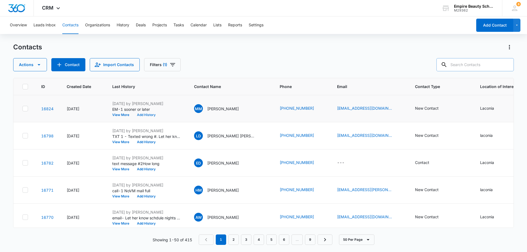
click at [150, 114] on button "Add History" at bounding box center [146, 114] width 26 height 3
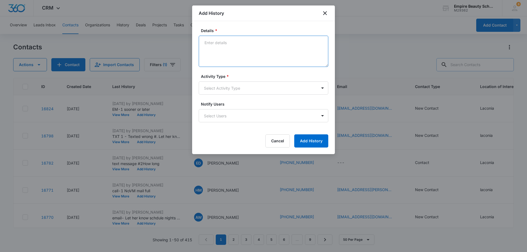
click at [212, 45] on textarea "Details *" at bounding box center [264, 51] width 130 height 31
click at [355, 42] on div at bounding box center [263, 126] width 527 height 252
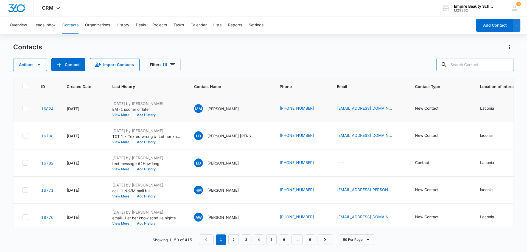
click at [120, 114] on button "View More" at bounding box center [122, 114] width 21 height 3
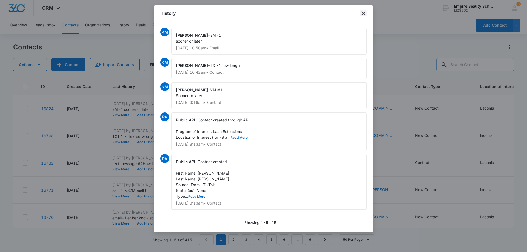
click at [365, 14] on icon "close" at bounding box center [363, 13] width 4 height 4
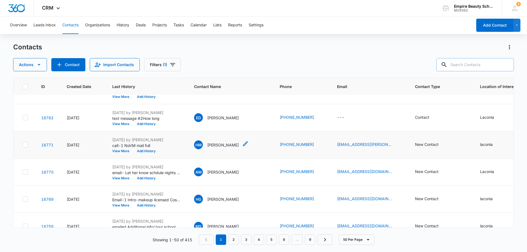
scroll to position [55, 0]
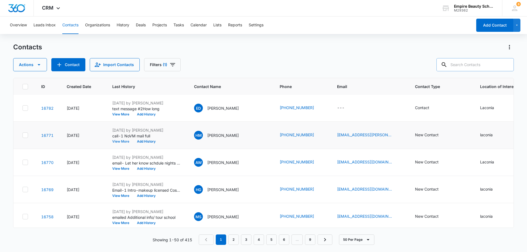
click at [120, 141] on button "View More" at bounding box center [122, 141] width 21 height 3
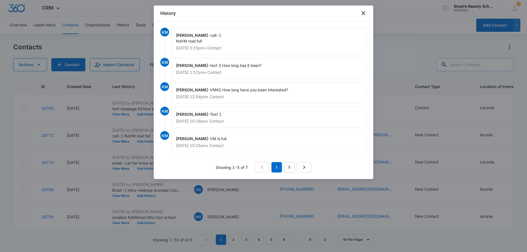
click at [398, 22] on div at bounding box center [263, 126] width 527 height 252
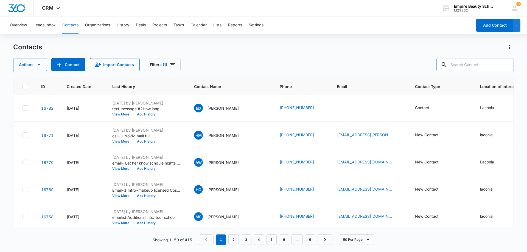
scroll to position [82, 0]
click at [144, 114] on button "Add History" at bounding box center [146, 114] width 26 height 3
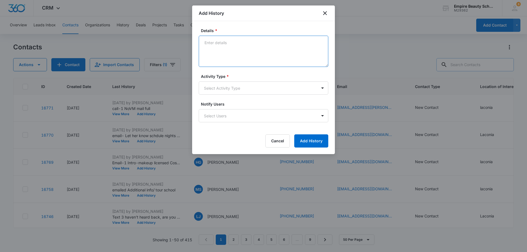
click at [215, 43] on textarea "Details *" at bounding box center [264, 51] width 130 height 31
type textarea "M"
click at [221, 43] on textarea "em- calloed to discuss" at bounding box center [264, 51] width 130 height 31
click at [261, 52] on textarea "em- called to discuss" at bounding box center [264, 51] width 130 height 31
click at [212, 42] on textarea "em- called to discuss Are you ready to launch beauty career" at bounding box center [264, 51] width 130 height 31
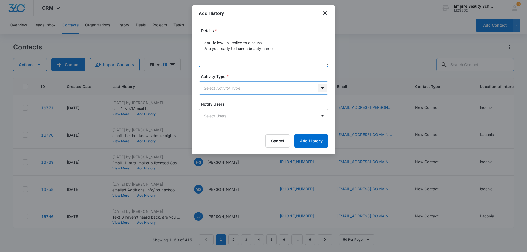
type textarea "em- follow up -called to discuss Are you ready to launch beauty career"
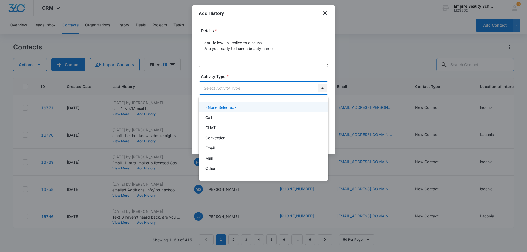
click at [323, 89] on body "CRM Apps Forms CRM Email Shop Payments POS Files Brand Settings Empire Beauty S…" at bounding box center [263, 126] width 527 height 252
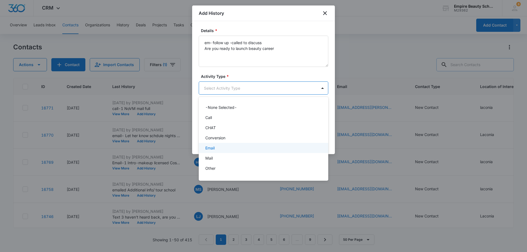
click at [246, 146] on div "Email" at bounding box center [262, 148] width 115 height 6
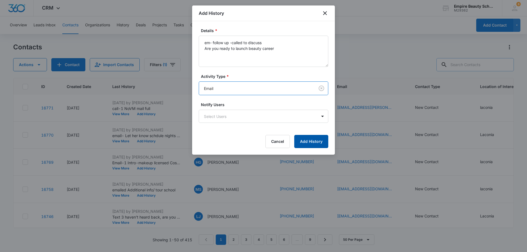
click at [305, 141] on button "Add History" at bounding box center [311, 141] width 34 height 13
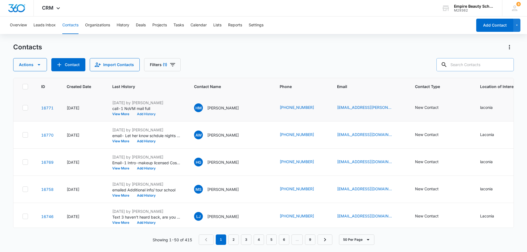
click at [142, 114] on button "Add History" at bounding box center [146, 114] width 26 height 3
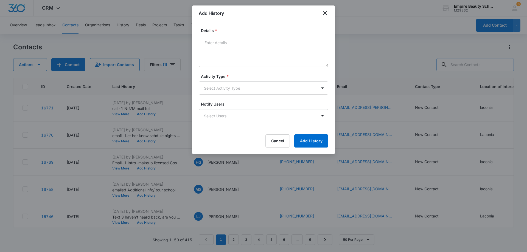
click at [364, 31] on div at bounding box center [263, 126] width 527 height 252
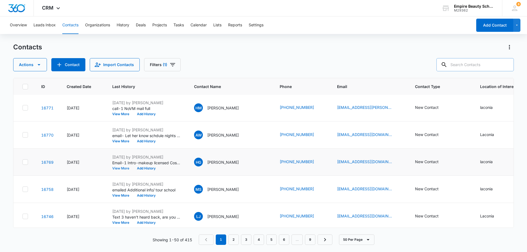
click at [121, 170] on button "View More" at bounding box center [122, 168] width 21 height 3
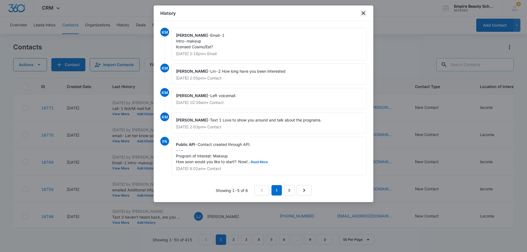
click at [362, 12] on icon "close" at bounding box center [363, 13] width 4 height 4
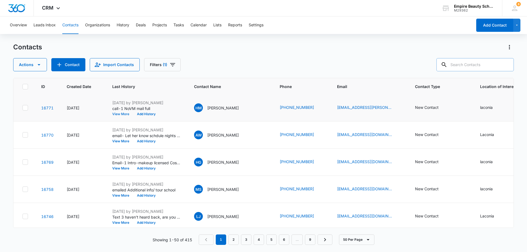
click at [128, 115] on button "View More" at bounding box center [122, 114] width 21 height 3
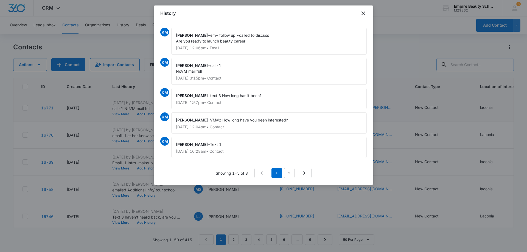
click at [128, 115] on div at bounding box center [263, 126] width 527 height 252
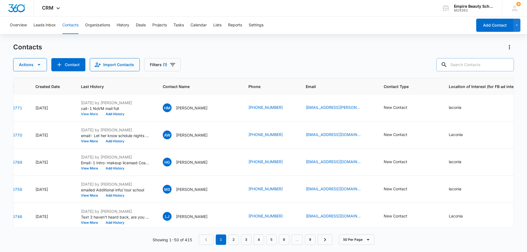
scroll to position [82, 37]
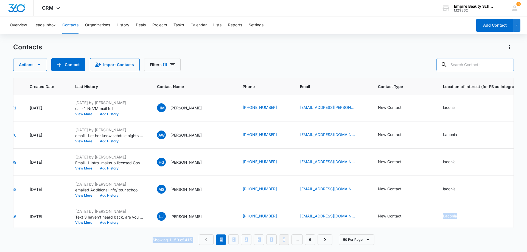
drag, startPoint x: 416, startPoint y: 218, endPoint x: 286, endPoint y: 236, distance: 130.5
click at [286, 236] on div "ID Created Date Last History Contact Name Phone Email Contact Type Location of …" at bounding box center [263, 161] width 501 height 167
click at [89, 114] on button "View More" at bounding box center [85, 114] width 21 height 3
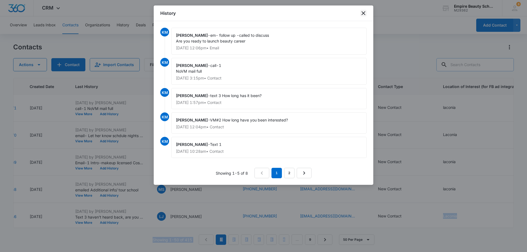
click at [363, 14] on icon "close" at bounding box center [363, 13] width 7 height 7
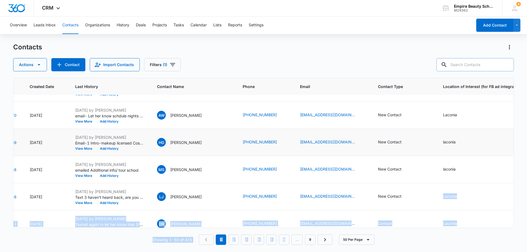
scroll to position [110, 37]
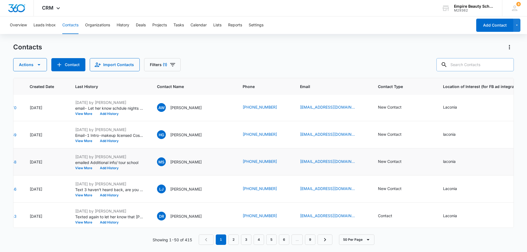
click at [469, 158] on td "laconia" at bounding box center [482, 161] width 93 height 27
click at [190, 160] on p "[PERSON_NAME]" at bounding box center [186, 162] width 32 height 6
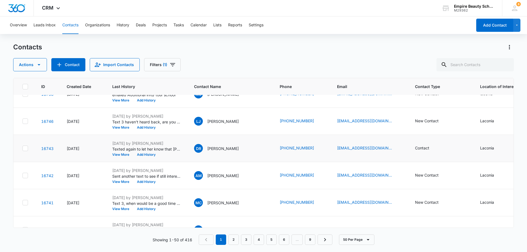
scroll to position [192, 0]
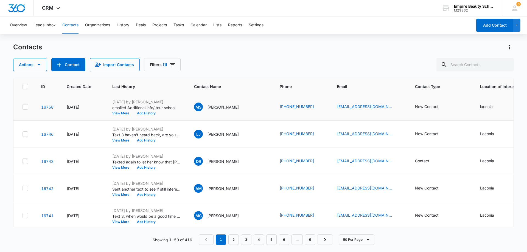
click at [150, 114] on button "Add History" at bounding box center [146, 113] width 26 height 3
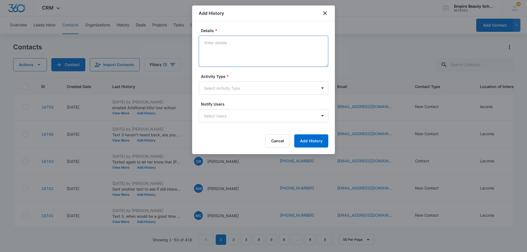
click at [214, 47] on textarea "Details *" at bounding box center [264, 51] width 130 height 31
type textarea "text follow up nc"
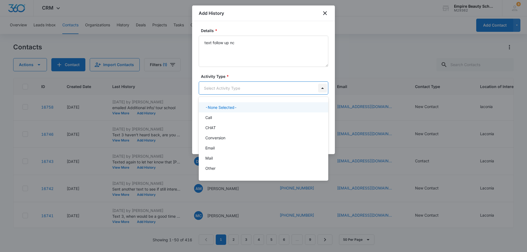
click at [324, 88] on body "CRM Apps Forms CRM Email Shop Payments POS Files Brand Settings Empire Beauty S…" at bounding box center [263, 126] width 527 height 252
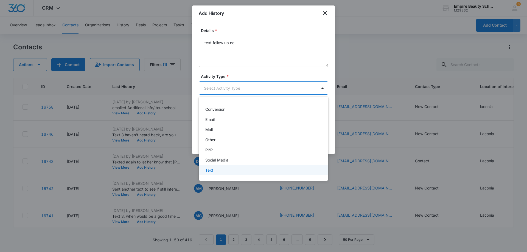
click at [236, 168] on div "Text" at bounding box center [262, 170] width 115 height 6
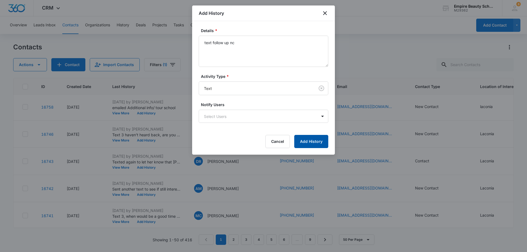
click at [308, 141] on button "Add History" at bounding box center [311, 141] width 34 height 13
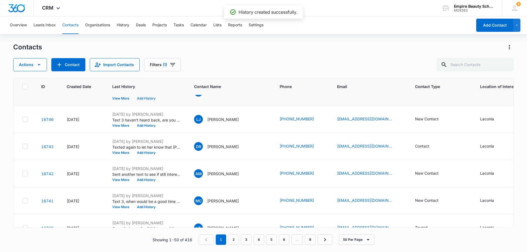
scroll to position [219, 0]
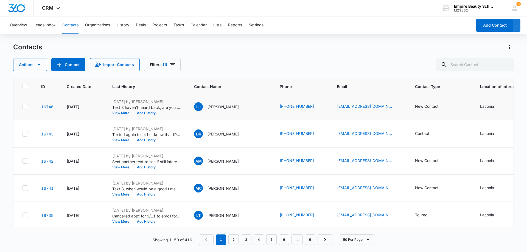
click at [119, 111] on div "Sep 8, 2025 by Kate Maleski Text 3 haven't heard back, are you still interested…" at bounding box center [146, 107] width 69 height 16
click at [120, 112] on button "View More" at bounding box center [122, 112] width 21 height 3
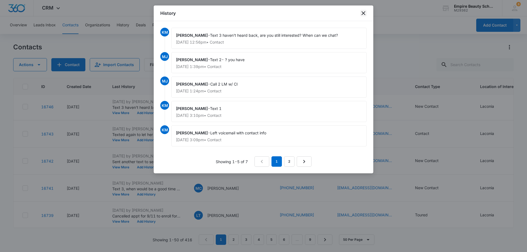
click at [363, 12] on icon "close" at bounding box center [363, 13] width 7 height 7
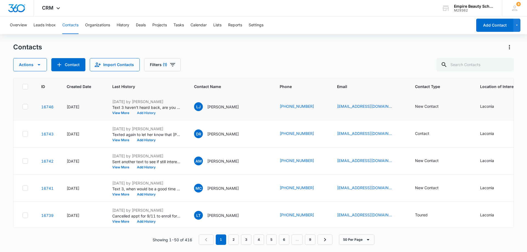
click at [148, 112] on button "Add History" at bounding box center [146, 112] width 26 height 3
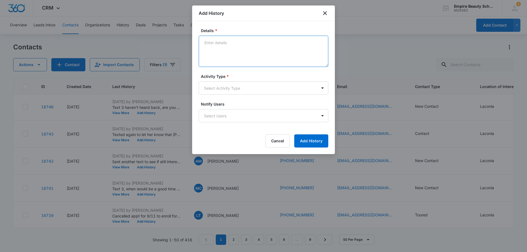
click at [211, 42] on textarea "Details *" at bounding box center [264, 51] width 130 height 31
type textarea "ow up texnew start dates"
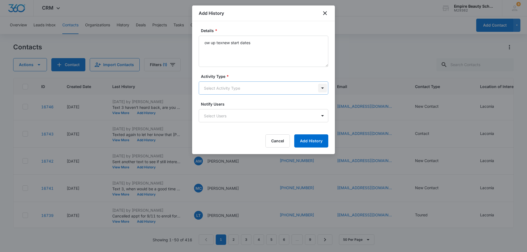
click at [323, 88] on body "CRM Apps Forms CRM Email Shop Payments POS Files Brand Settings Empire Beauty S…" at bounding box center [263, 126] width 527 height 252
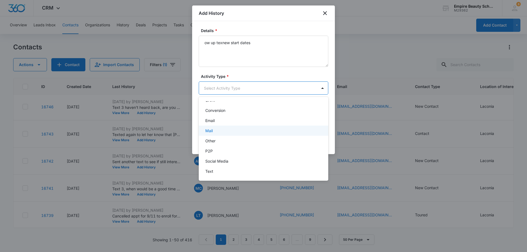
scroll to position [29, 0]
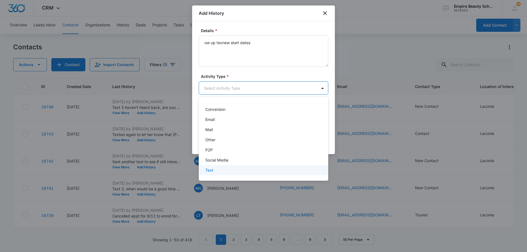
click at [220, 172] on div "Text" at bounding box center [262, 170] width 115 height 6
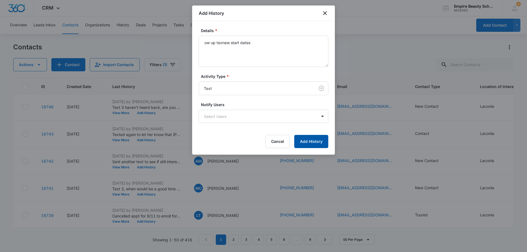
click at [305, 140] on button "Add History" at bounding box center [311, 141] width 34 height 13
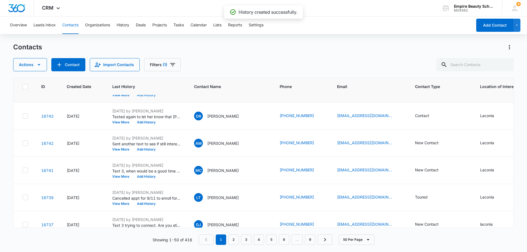
scroll to position [247, 0]
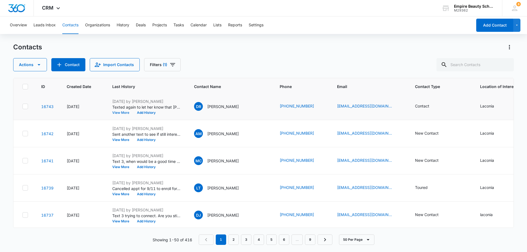
click at [123, 112] on button "View More" at bounding box center [122, 112] width 21 height 3
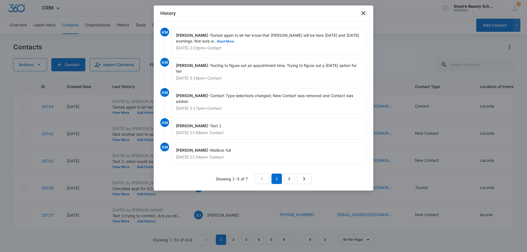
click at [362, 15] on icon "close" at bounding box center [363, 13] width 7 height 7
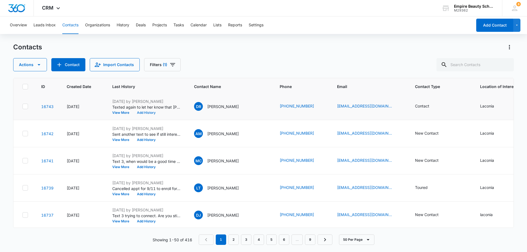
click at [147, 113] on button "Add History" at bounding box center [146, 112] width 26 height 3
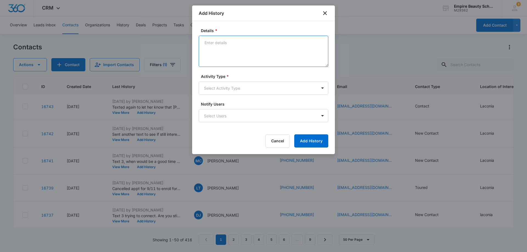
click at [217, 45] on textarea "Details *" at bounding box center [264, 51] width 130 height 31
type textarea "follow up new start dates"
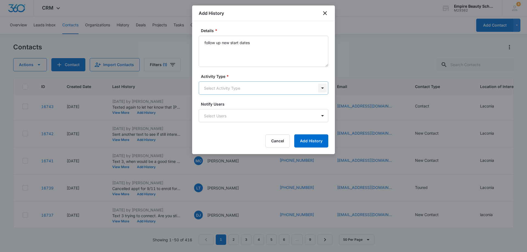
click at [321, 86] on body "CRM Apps Forms CRM Email Shop Payments POS Files Brand Settings Empire Beauty S…" at bounding box center [263, 126] width 527 height 252
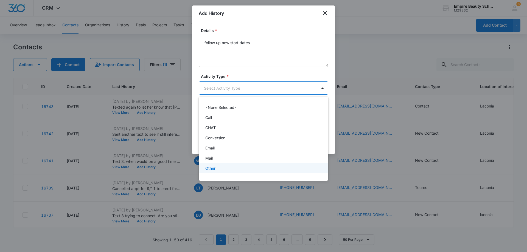
scroll to position [29, 0]
click at [218, 170] on div "Text" at bounding box center [262, 170] width 115 height 6
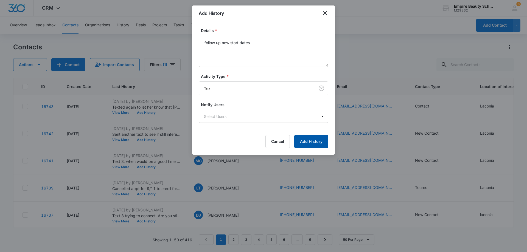
click at [320, 144] on button "Add History" at bounding box center [311, 141] width 34 height 13
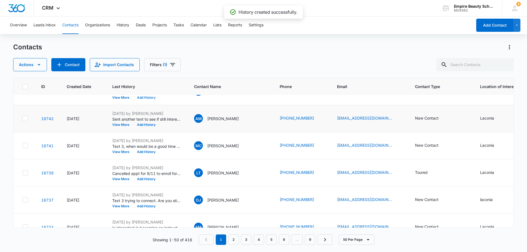
scroll to position [274, 0]
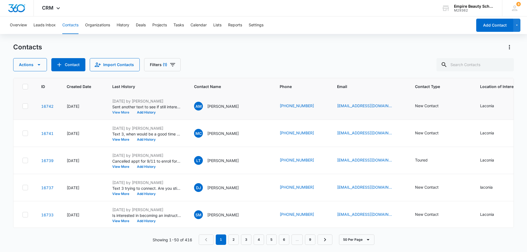
click at [124, 113] on button "View More" at bounding box center [122, 112] width 21 height 3
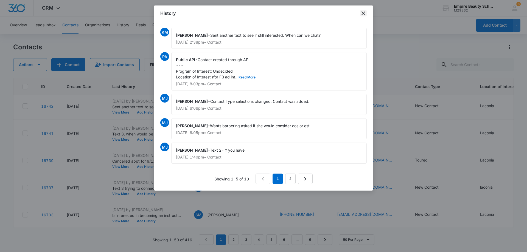
click at [365, 13] on icon "close" at bounding box center [363, 13] width 7 height 7
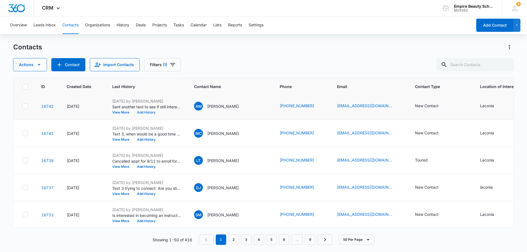
click at [151, 113] on button "Add History" at bounding box center [146, 112] width 26 height 3
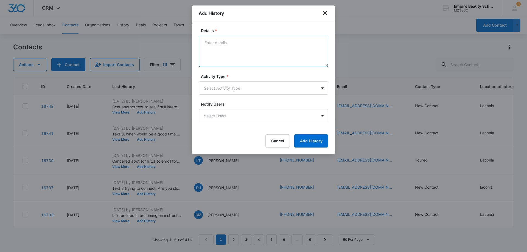
click at [210, 43] on textarea "Details *" at bounding box center [264, 51] width 130 height 31
click at [223, 44] on textarea "follow up start date" at bounding box center [264, 51] width 130 height 31
type textarea "follow up /start date"
click at [321, 89] on body "CRM Apps Forms CRM Email Shop Payments POS Files Brand Settings Empire Beauty S…" at bounding box center [263, 126] width 527 height 252
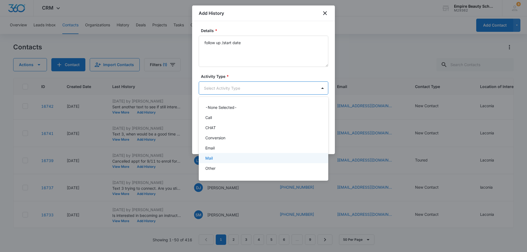
scroll to position [29, 0]
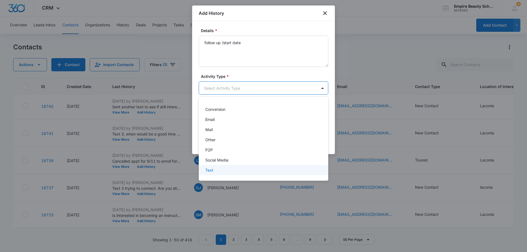
click at [228, 168] on div "Text" at bounding box center [262, 170] width 115 height 6
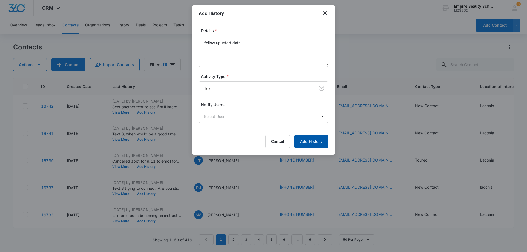
click at [312, 140] on button "Add History" at bounding box center [311, 141] width 34 height 13
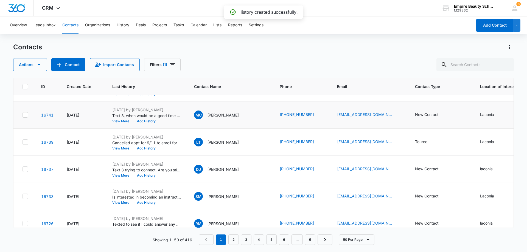
scroll to position [302, 0]
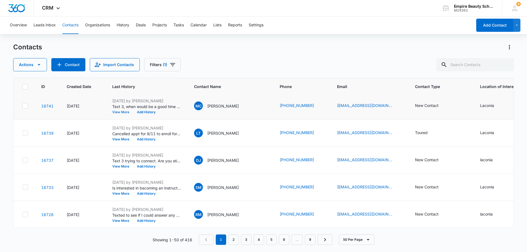
click at [122, 111] on button "View More" at bounding box center [122, 112] width 21 height 3
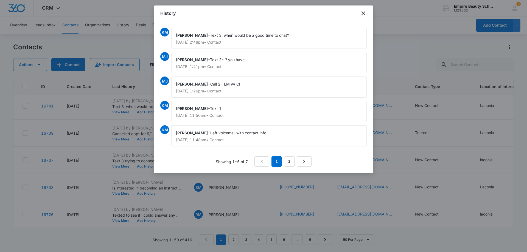
click at [371, 90] on div "KM Kate Maleski - Text 3, when would be a good time to chat? Sep 8, 2025 at 2:4…" at bounding box center [264, 97] width 220 height 152
click at [380, 92] on div at bounding box center [263, 126] width 527 height 252
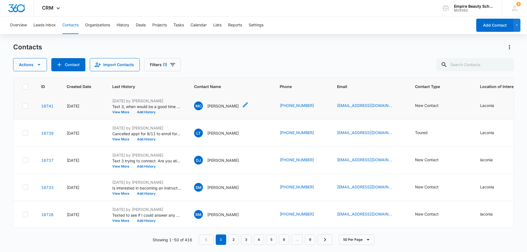
click at [219, 107] on p "[PERSON_NAME]" at bounding box center [223, 106] width 32 height 6
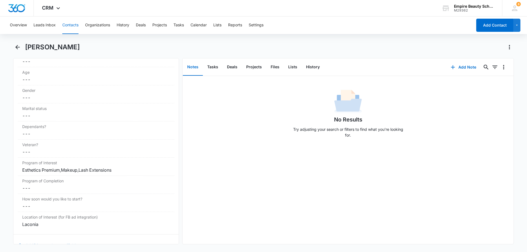
scroll to position [640, 0]
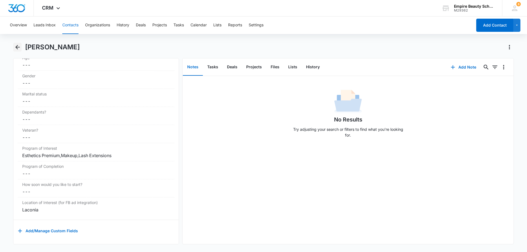
click at [18, 47] on icon "Back" at bounding box center [17, 47] width 4 height 4
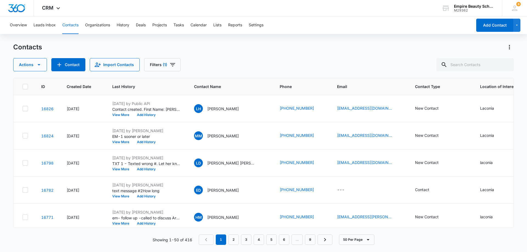
scroll to position [302, 0]
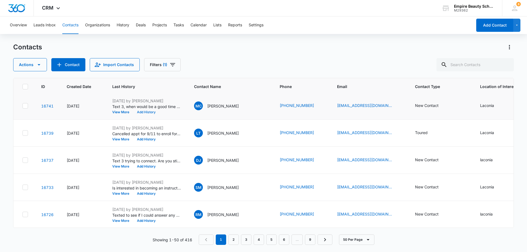
click at [150, 111] on button "Add History" at bounding box center [146, 112] width 26 height 3
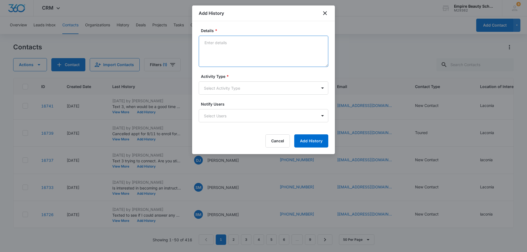
click at [216, 43] on textarea "Details *" at bounding box center [264, 51] width 130 height 31
type textarea "follow up to EST program gave next dates"
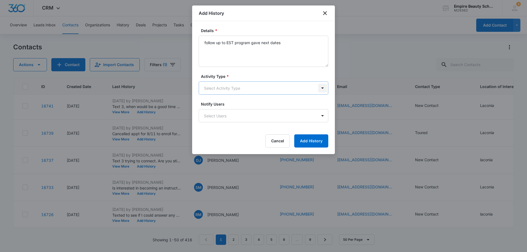
click at [324, 88] on body "CRM Apps Forms CRM Email Shop Payments POS Files Brand Settings Empire Beauty S…" at bounding box center [263, 126] width 527 height 252
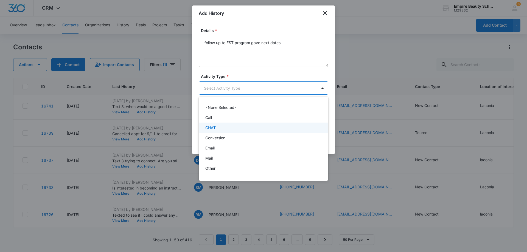
scroll to position [29, 0]
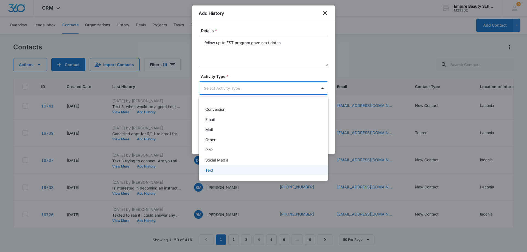
click at [219, 172] on div "Text" at bounding box center [262, 170] width 115 height 6
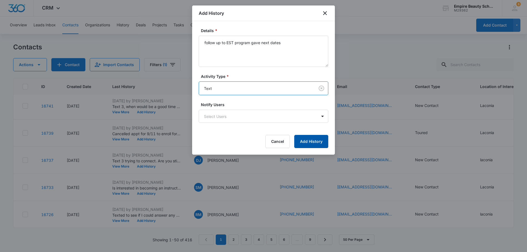
click at [314, 139] on button "Add History" at bounding box center [311, 141] width 34 height 13
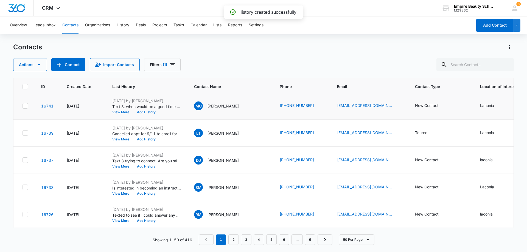
scroll to position [329, 0]
click at [150, 112] on button "Add History" at bounding box center [146, 111] width 26 height 3
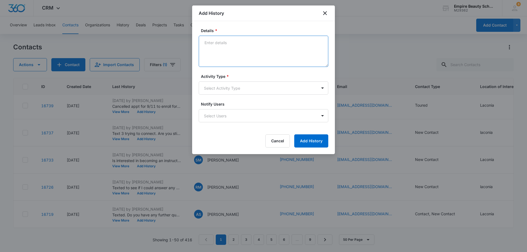
click at [206, 43] on textarea "Details *" at bounding box center [264, 51] width 130 height 31
type textarea "Follow up up coming dates"
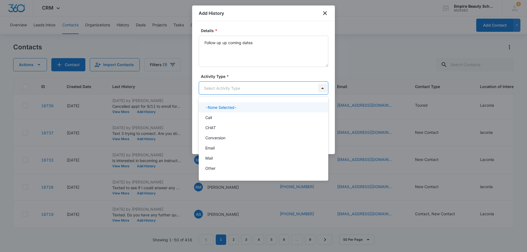
click at [324, 88] on body "CRM Apps Forms CRM Email Shop Payments POS Files Brand Settings Empire Beauty S…" at bounding box center [263, 126] width 527 height 252
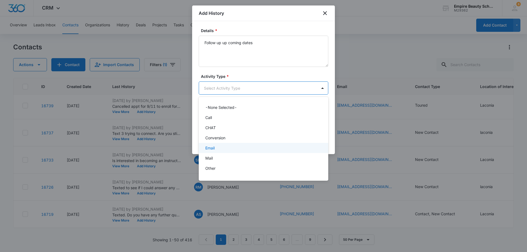
scroll to position [29, 0]
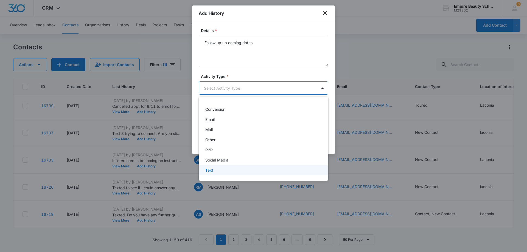
click at [224, 171] on div "Text" at bounding box center [262, 170] width 115 height 6
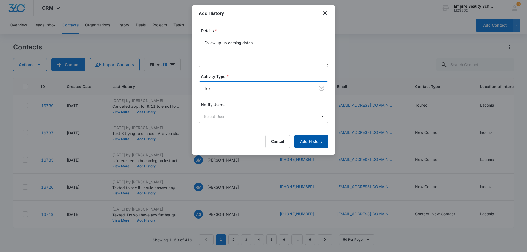
click at [315, 141] on button "Add History" at bounding box center [311, 141] width 34 height 13
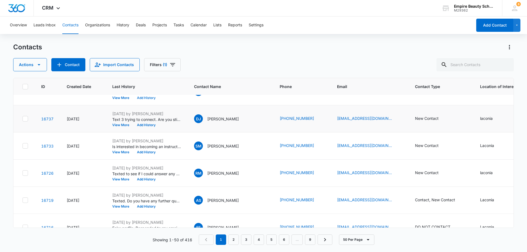
scroll to position [356, 0]
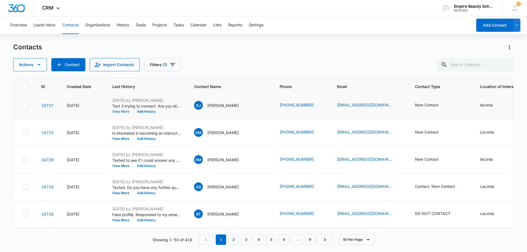
click at [122, 113] on button "View More" at bounding box center [122, 111] width 21 height 3
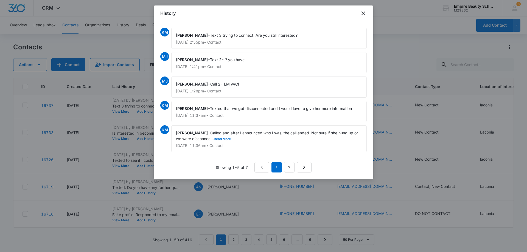
click at [376, 42] on div at bounding box center [263, 126] width 527 height 252
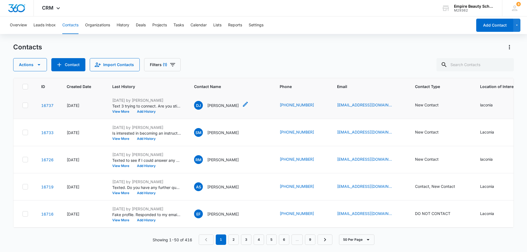
click at [216, 105] on p "[PERSON_NAME]" at bounding box center [223, 106] width 32 height 6
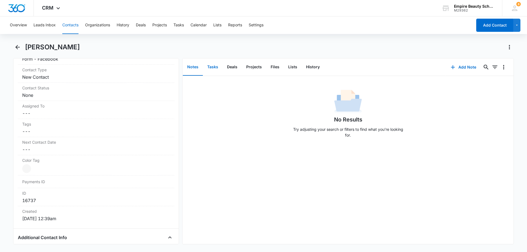
scroll to position [146, 0]
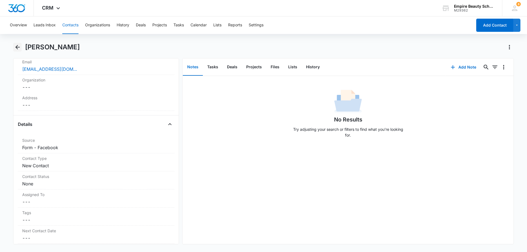
click at [19, 48] on icon "Back" at bounding box center [17, 47] width 7 height 7
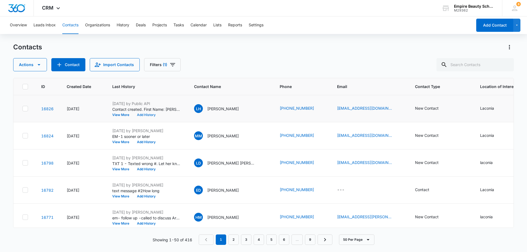
click at [143, 114] on button "Add History" at bounding box center [146, 114] width 26 height 3
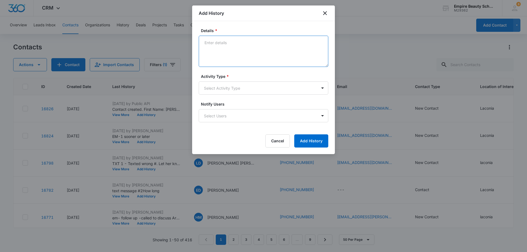
click at [212, 42] on textarea "Details *" at bounding box center [264, 51] width 130 height 31
click at [213, 43] on textarea "VM_ Sooner than later" at bounding box center [264, 51] width 130 height 31
type textarea "VM_-1 Sooner than later"
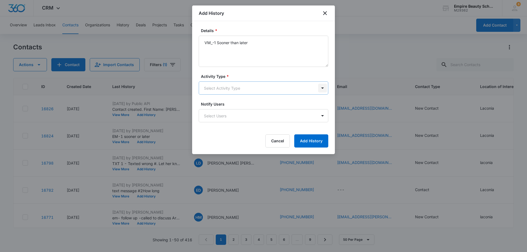
click at [323, 88] on body "CRM Apps Forms CRM Email Shop Payments POS Files Brand Settings Empire Beauty S…" at bounding box center [263, 126] width 527 height 252
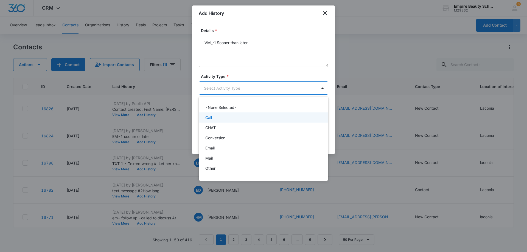
click at [252, 119] on div "Call" at bounding box center [262, 118] width 115 height 6
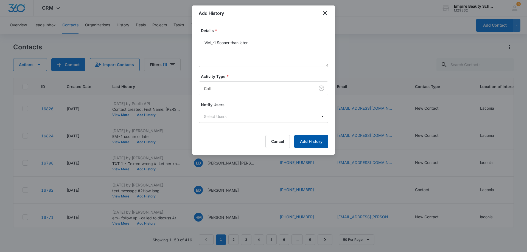
click at [313, 142] on button "Add History" at bounding box center [311, 141] width 34 height 13
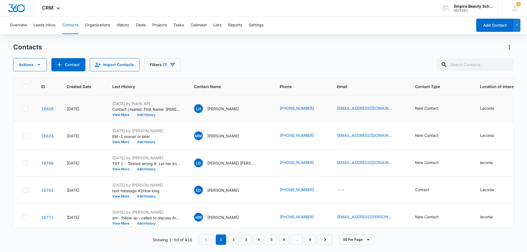
click at [143, 115] on button "Add History" at bounding box center [146, 114] width 26 height 3
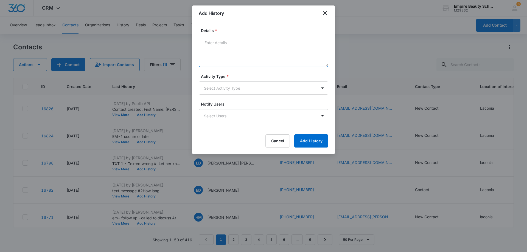
click at [212, 44] on textarea "Details *" at bounding box center [264, 51] width 130 height 31
type textarea "TX-1 how long"
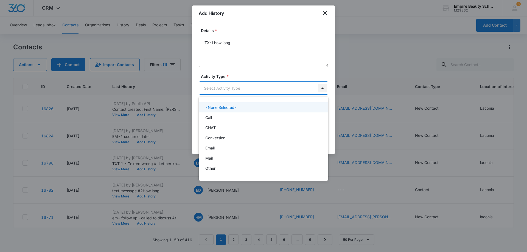
click at [324, 88] on body "CRM Apps Forms CRM Email Shop Payments POS Files Brand Settings Empire Beauty S…" at bounding box center [263, 126] width 527 height 252
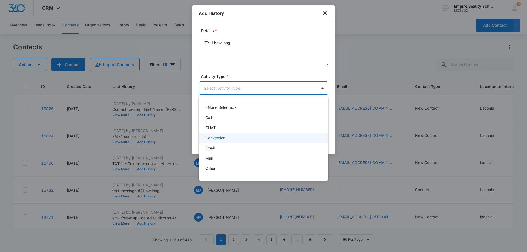
scroll to position [29, 0]
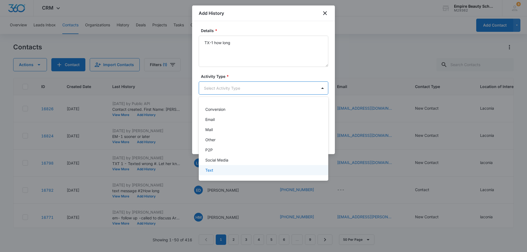
click at [240, 170] on div "Text" at bounding box center [262, 170] width 115 height 6
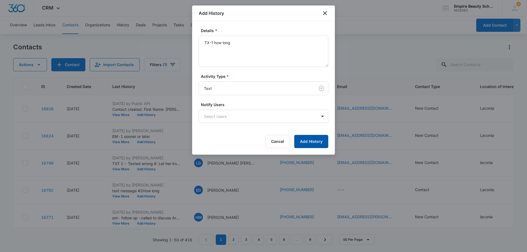
click at [310, 142] on button "Add History" at bounding box center [311, 141] width 34 height 13
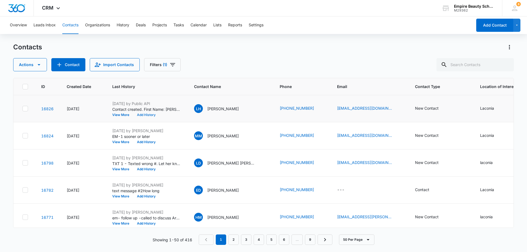
click at [145, 115] on button "Add History" at bounding box center [146, 114] width 26 height 3
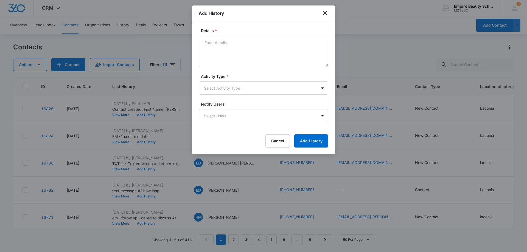
click at [352, 53] on div at bounding box center [263, 126] width 527 height 252
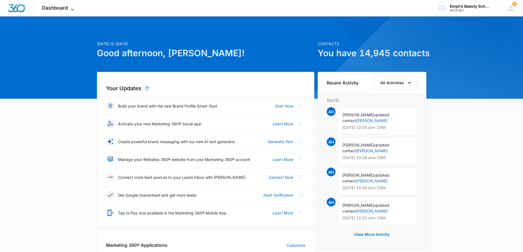
click at [66, 5] on span "Dashboard" at bounding box center [55, 8] width 26 height 6
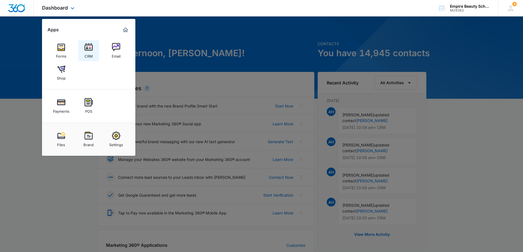
click at [86, 47] on img at bounding box center [89, 47] width 8 height 8
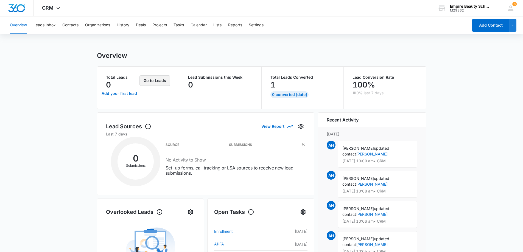
click at [149, 79] on button "Go to Leads" at bounding box center [154, 80] width 31 height 10
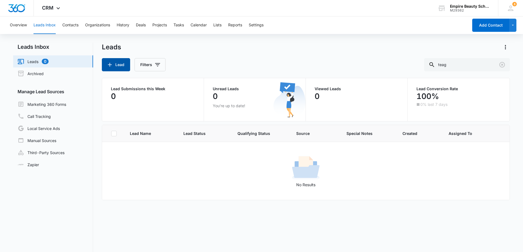
click at [120, 62] on button "Lead" at bounding box center [116, 64] width 28 height 13
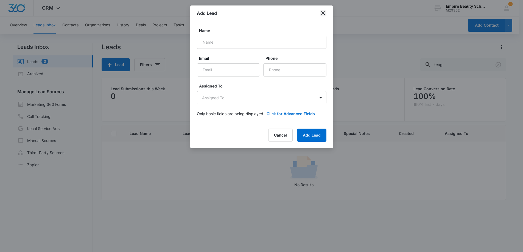
click at [324, 13] on icon "close" at bounding box center [323, 13] width 7 height 7
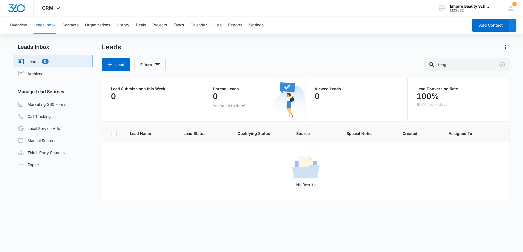
click at [51, 27] on button "Leads Inbox" at bounding box center [44, 25] width 22 height 18
click at [50, 25] on button "Leads Inbox" at bounding box center [44, 25] width 22 height 18
click at [37, 60] on link "Leads 0" at bounding box center [33, 61] width 31 height 7
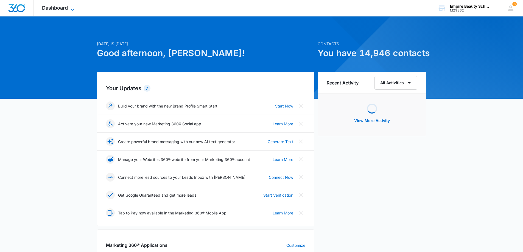
click at [66, 9] on span "Dashboard" at bounding box center [55, 8] width 26 height 6
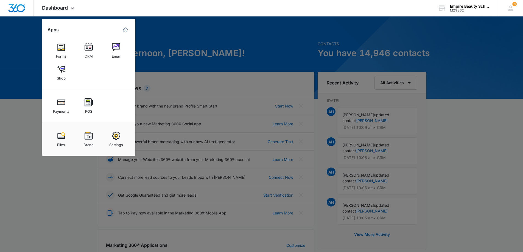
click at [88, 49] on img at bounding box center [89, 47] width 8 height 8
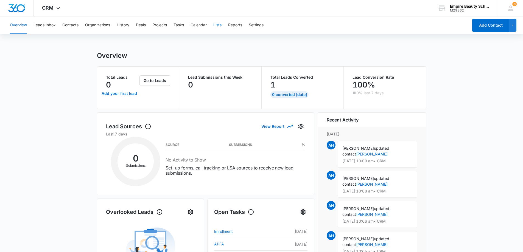
click at [220, 25] on button "Lists" at bounding box center [217, 25] width 8 height 18
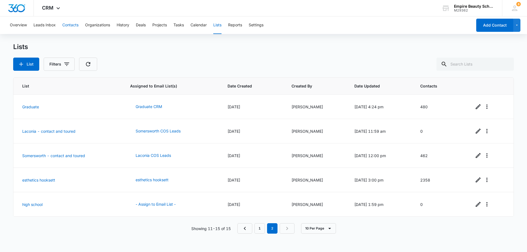
click at [72, 26] on button "Contacts" at bounding box center [70, 25] width 16 height 18
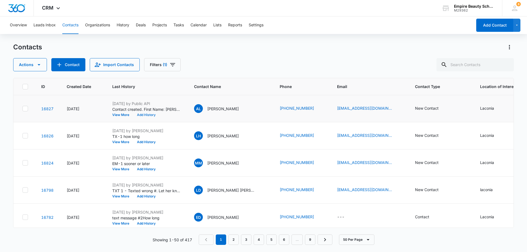
click at [145, 116] on button "Add History" at bounding box center [146, 114] width 26 height 3
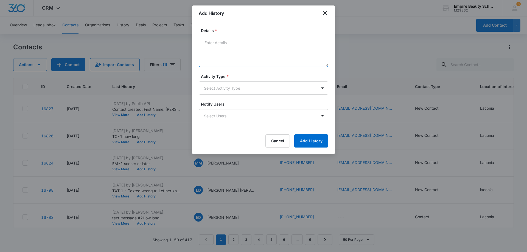
click at [209, 44] on textarea "Details *" at bounding box center [264, 51] width 130 height 31
type textarea "VM-1 sooner than later"
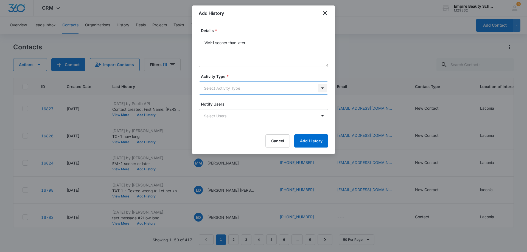
click at [322, 88] on body "CRM Apps Forms CRM Email Shop Payments POS Files Brand Settings Empire Beauty S…" at bounding box center [263, 126] width 527 height 252
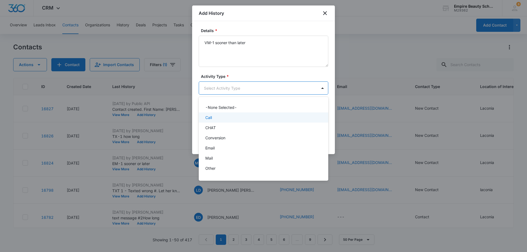
click at [269, 113] on div "Call" at bounding box center [264, 118] width 130 height 10
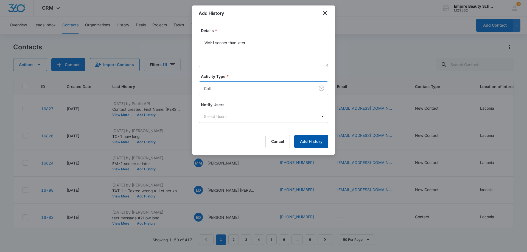
click at [316, 140] on button "Add History" at bounding box center [311, 141] width 34 height 13
